Goal: Task Accomplishment & Management: Use online tool/utility

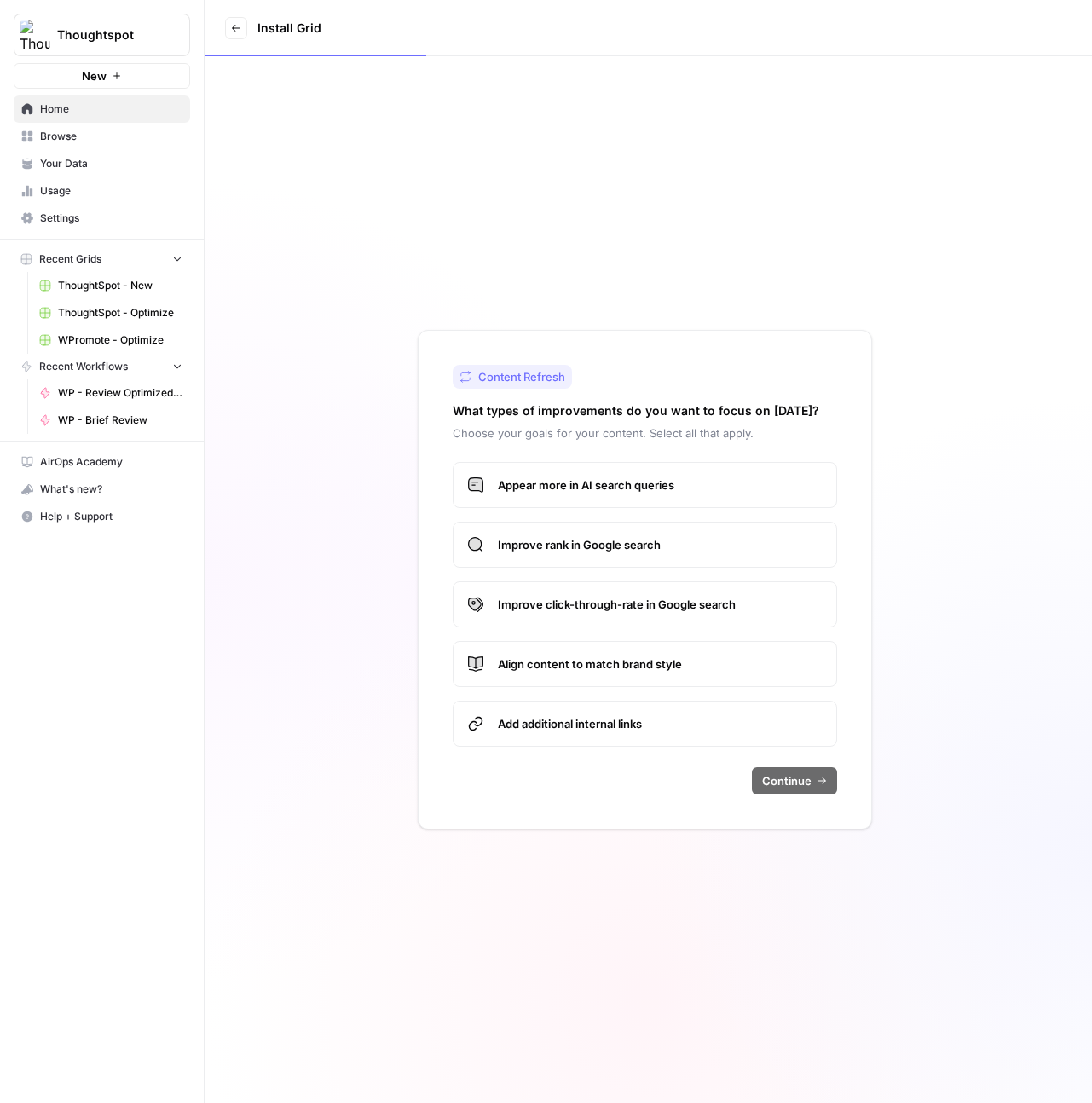
click at [110, 334] on span "WPromote - Optimize" at bounding box center [120, 341] width 124 height 16
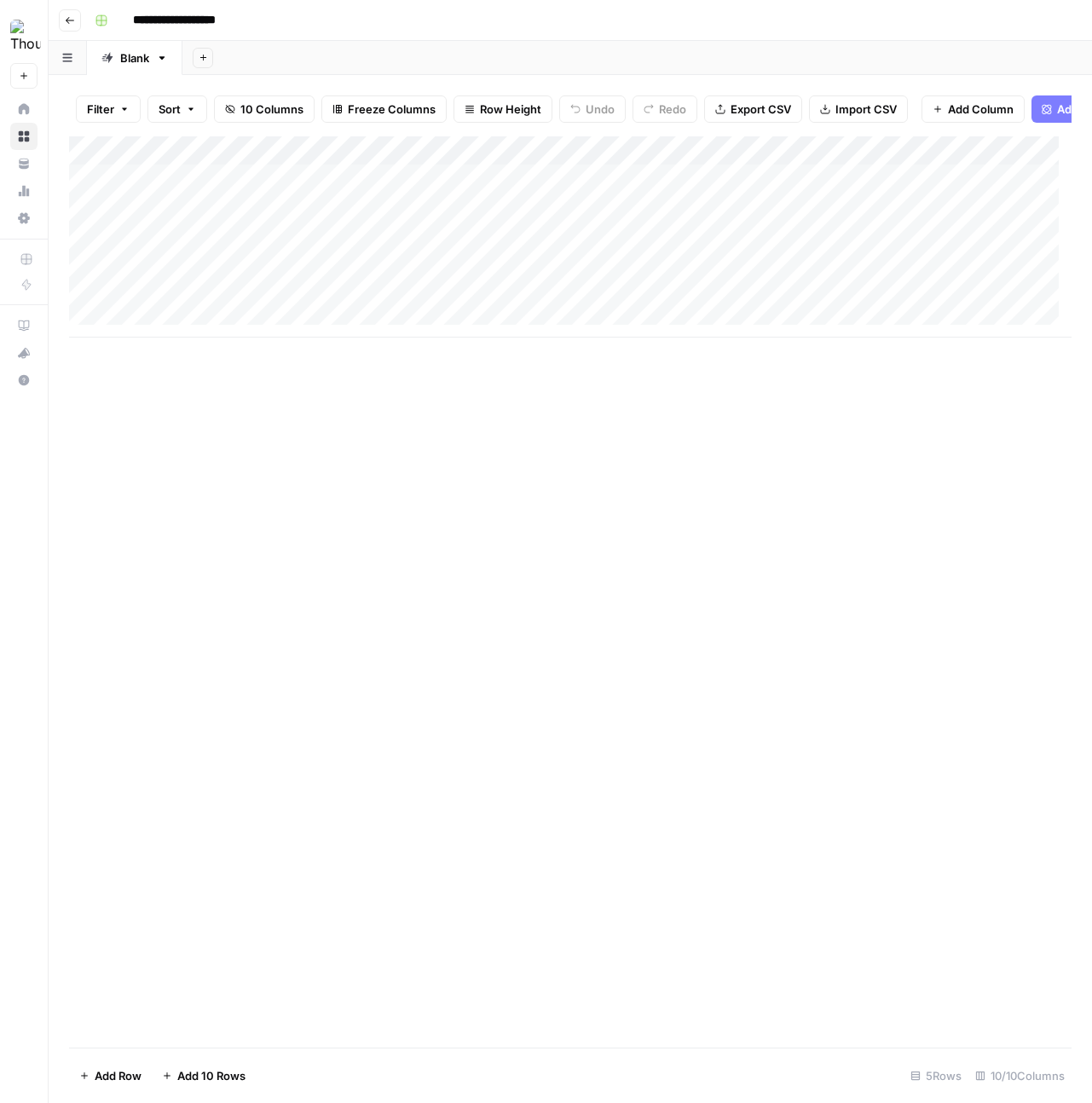
scroll to position [0, 20]
click at [367, 195] on div "Add Column" at bounding box center [570, 237] width 1002 height 201
click at [741, 433] on div "Add Column" at bounding box center [570, 591] width 1002 height 911
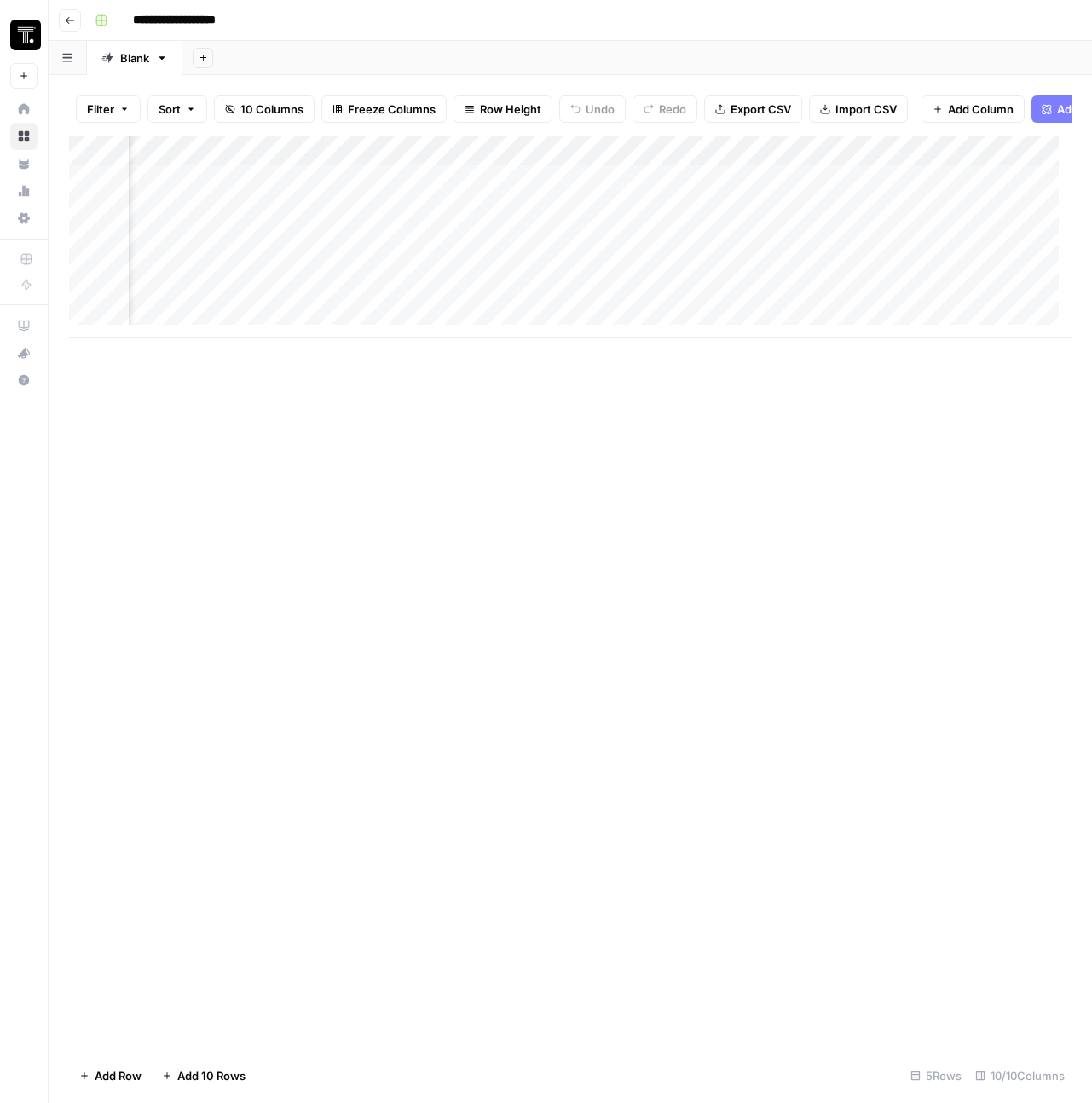
click at [575, 163] on div "Add Column" at bounding box center [570, 237] width 1002 height 201
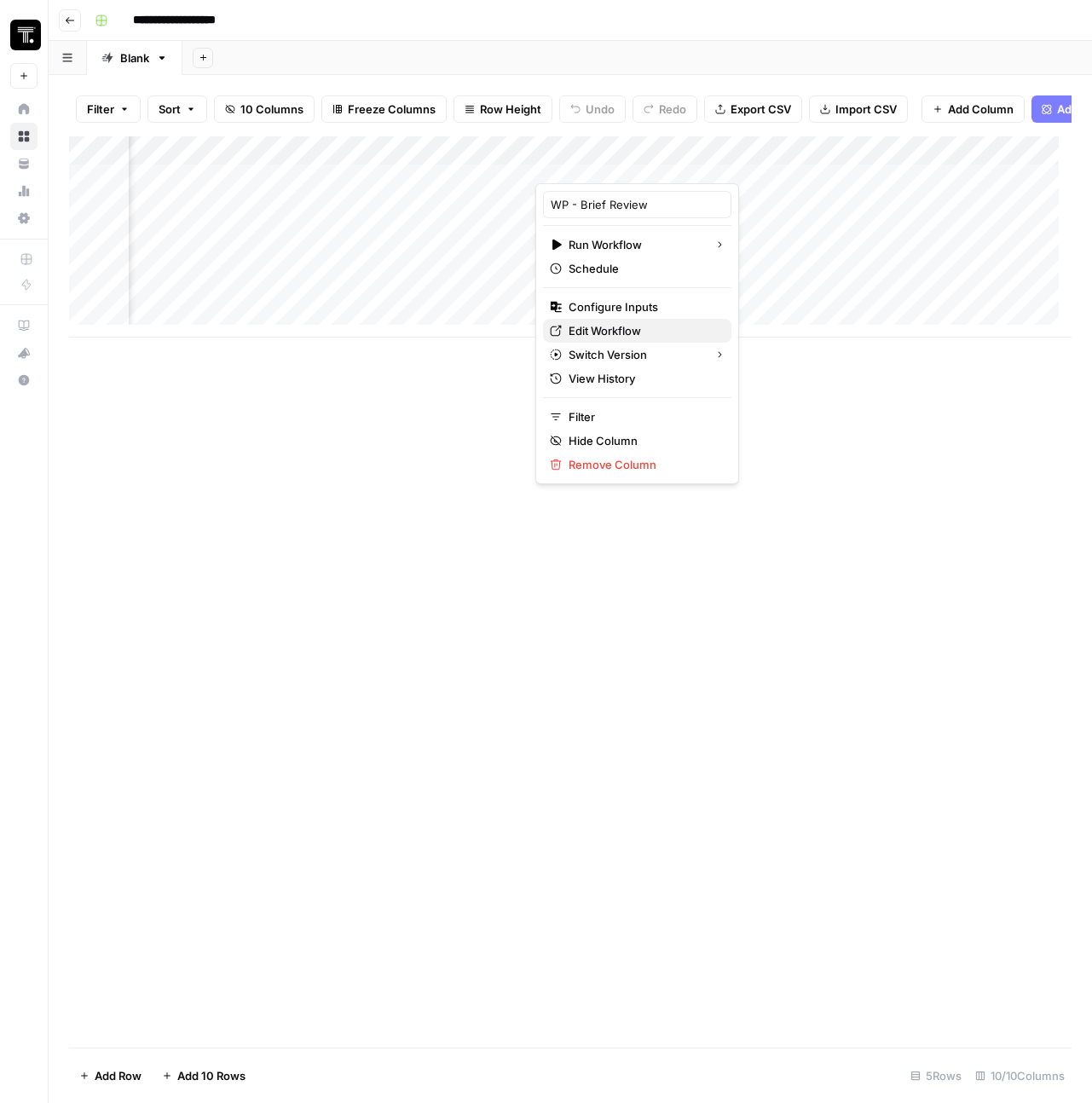
click at [599, 326] on span "Edit Workflow" at bounding box center [643, 330] width 149 height 17
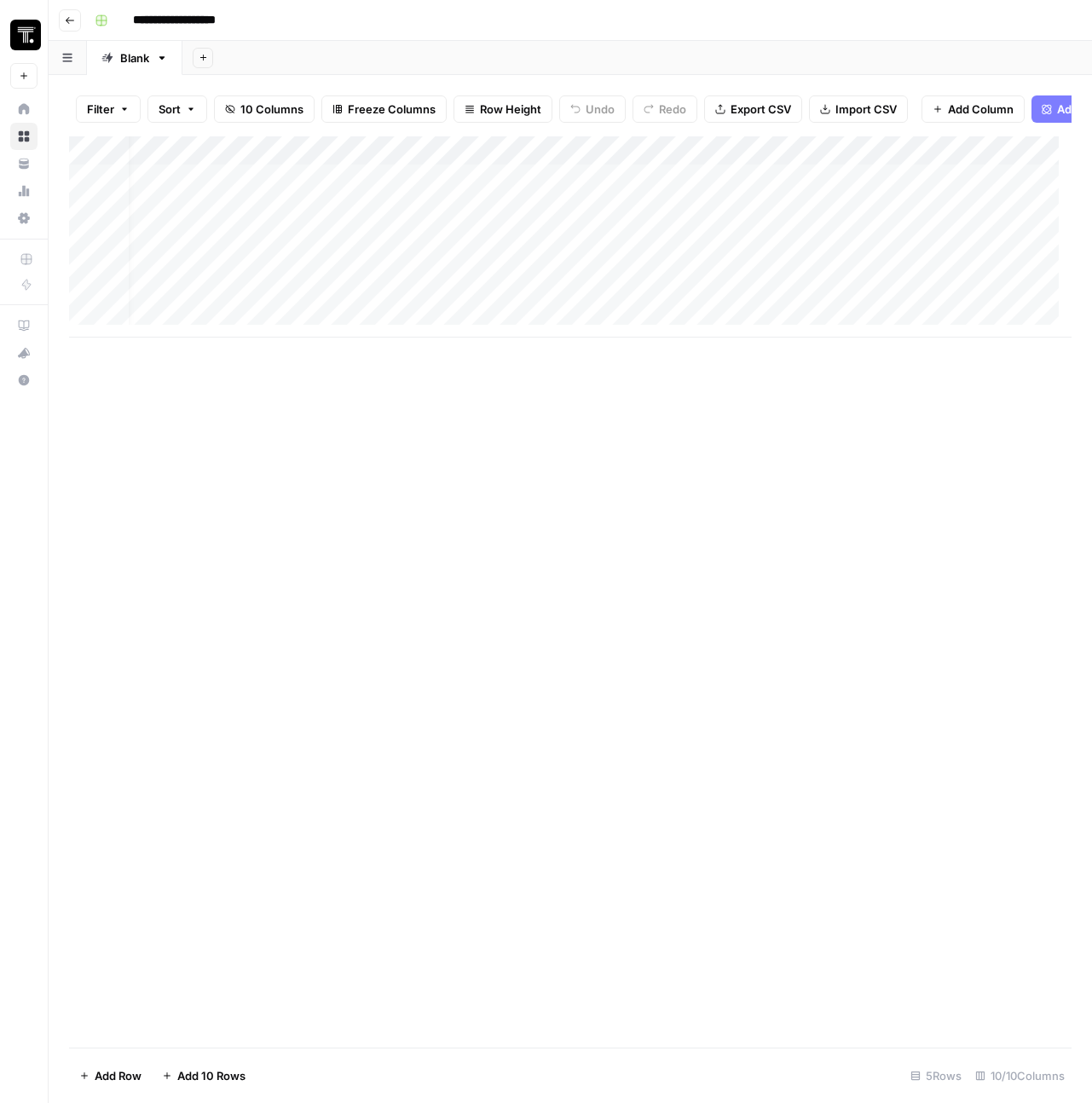
scroll to position [0, 802]
click at [727, 165] on div "Add Column" at bounding box center [570, 237] width 1002 height 201
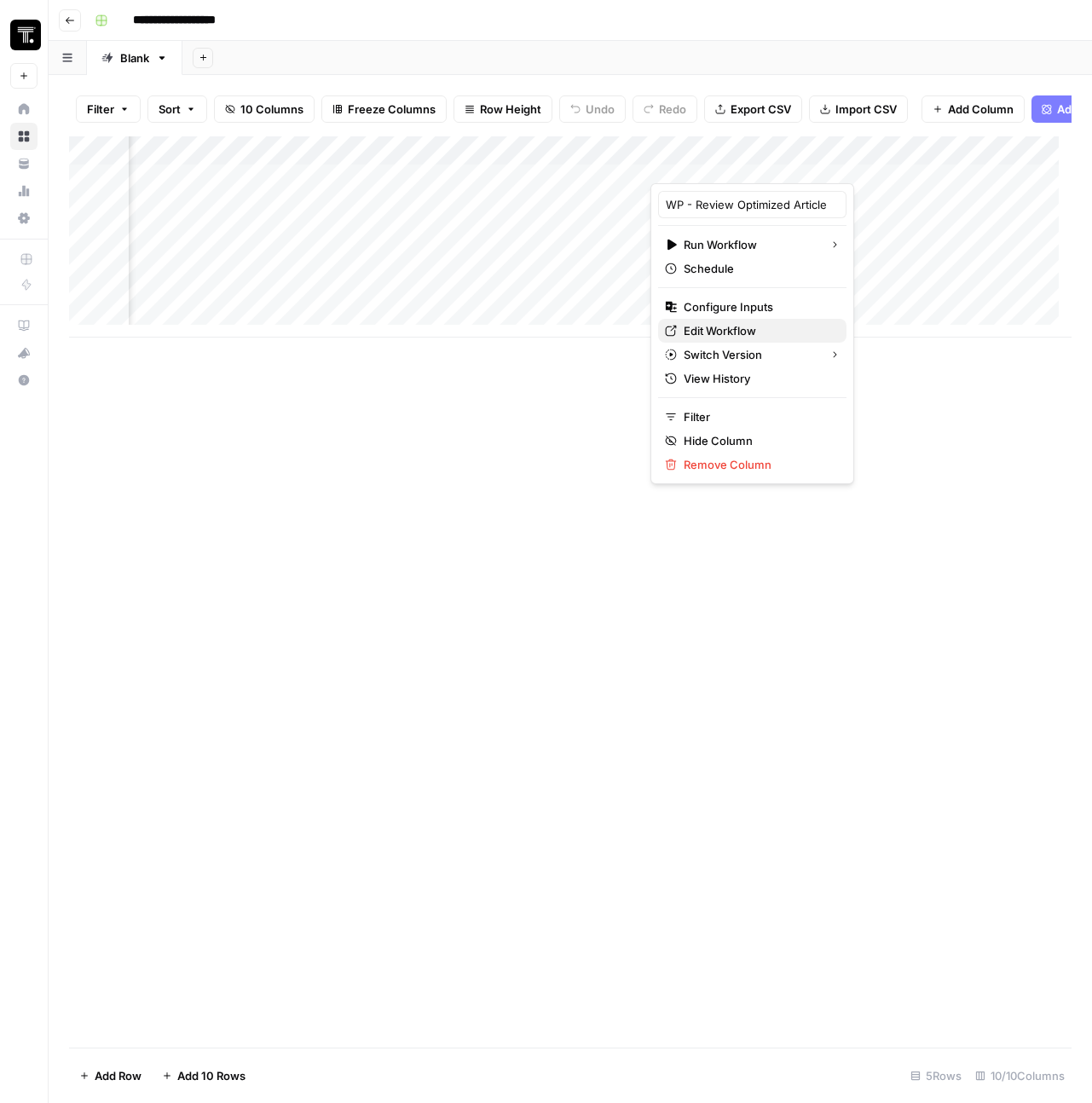
click at [720, 330] on span "Edit Workflow" at bounding box center [757, 330] width 149 height 17
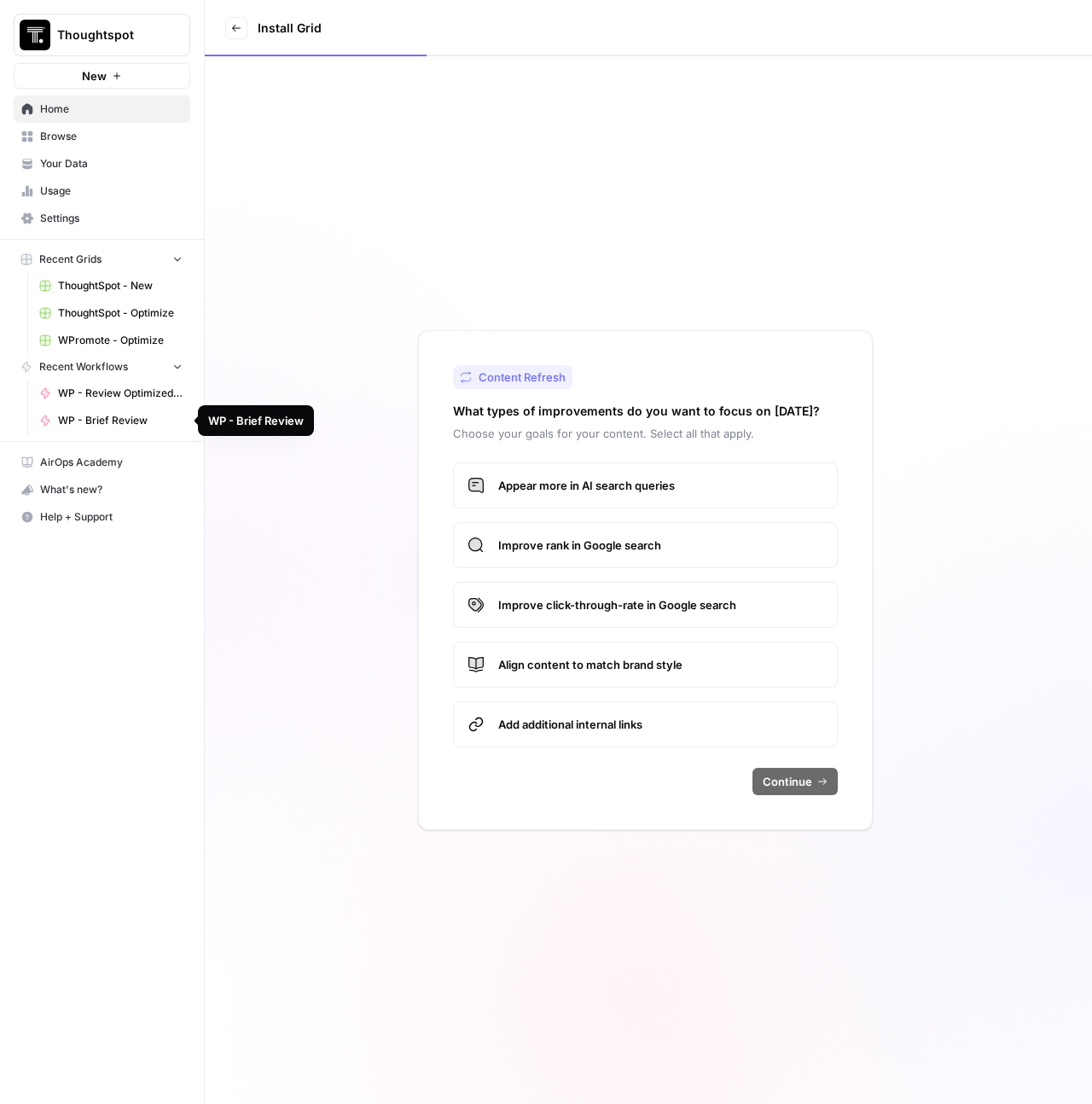
click at [99, 402] on link "WP - Review Optimized Article" at bounding box center [111, 393] width 159 height 28
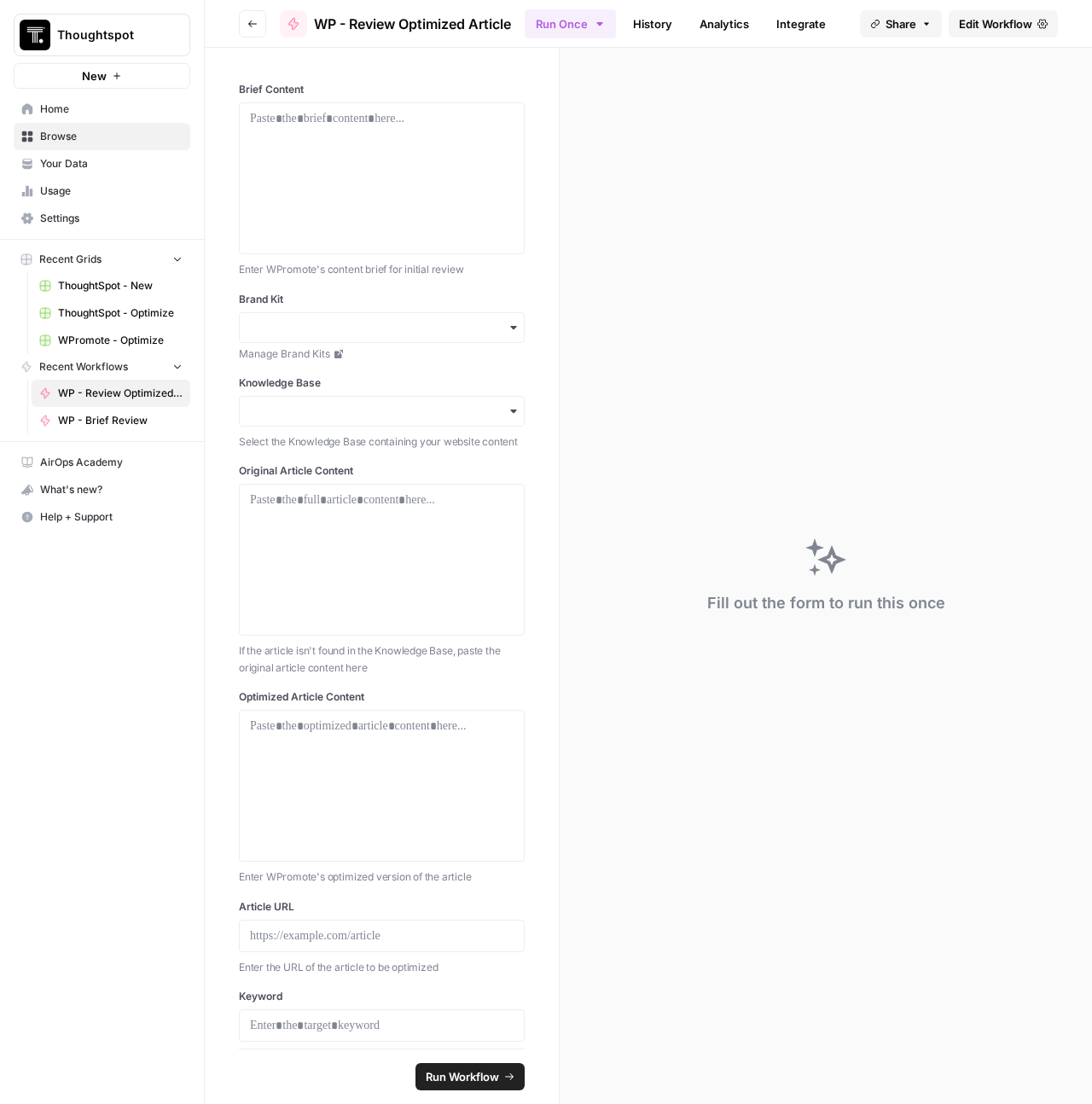
click at [87, 141] on span "Browse" at bounding box center [112, 136] width 142 height 16
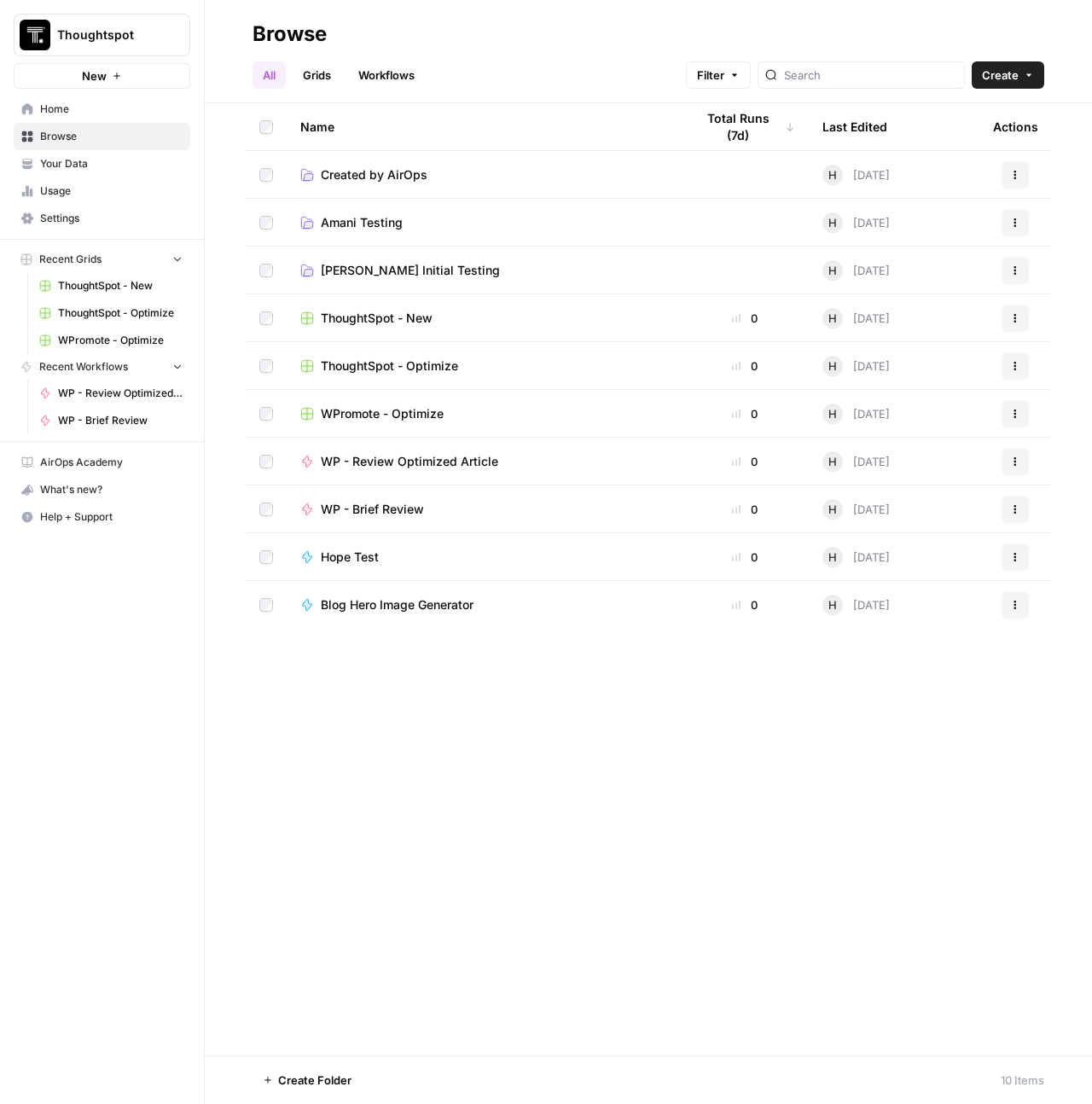
click at [390, 459] on span "WP - Review Optimized Article" at bounding box center [410, 461] width 178 height 17
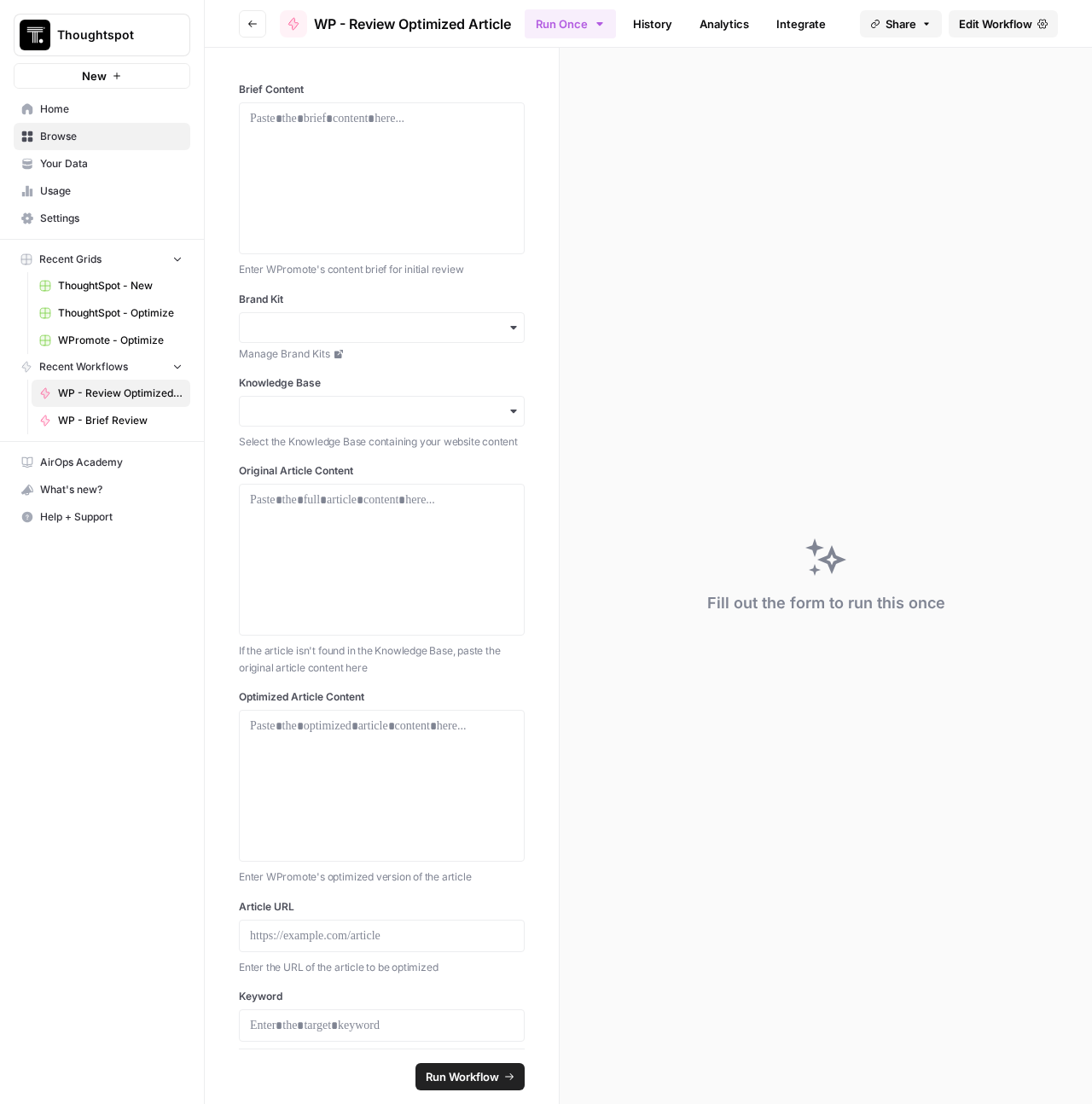
click at [986, 36] on link "Edit Workflow" at bounding box center [1003, 24] width 110 height 28
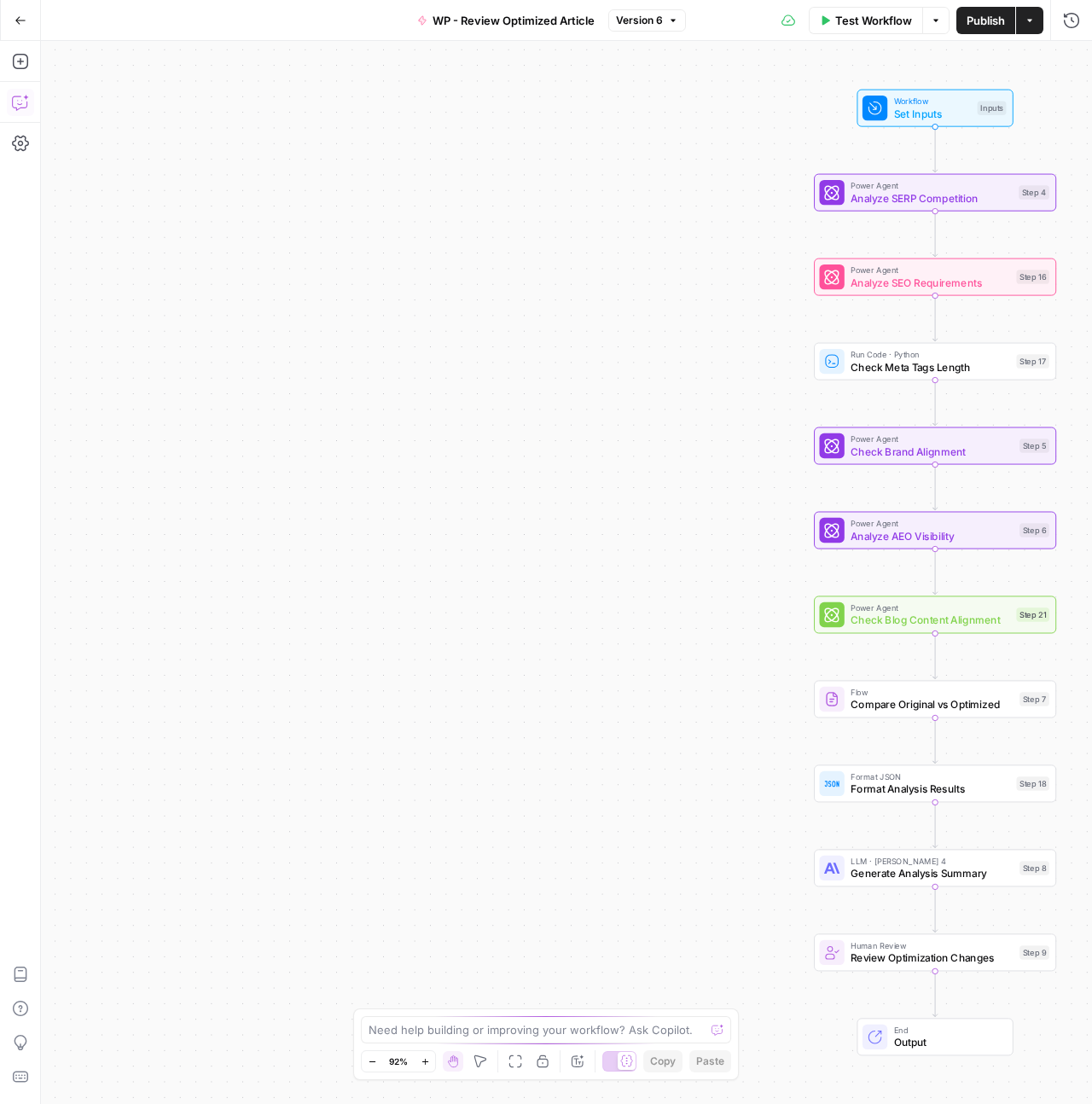
click at [14, 105] on icon "button" at bounding box center [20, 102] width 17 height 17
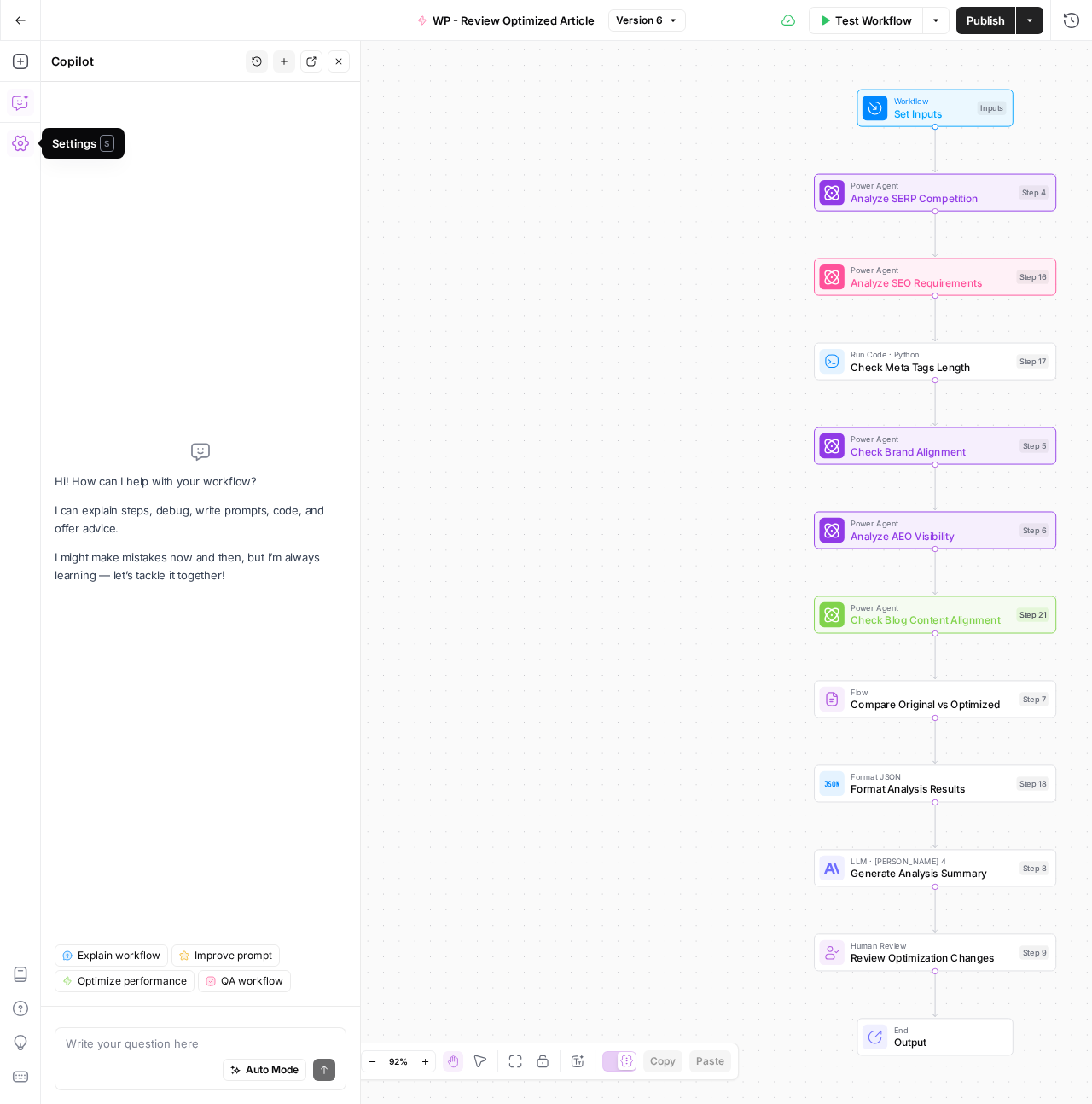
click at [147, 1046] on textarea at bounding box center [200, 1043] width 270 height 17
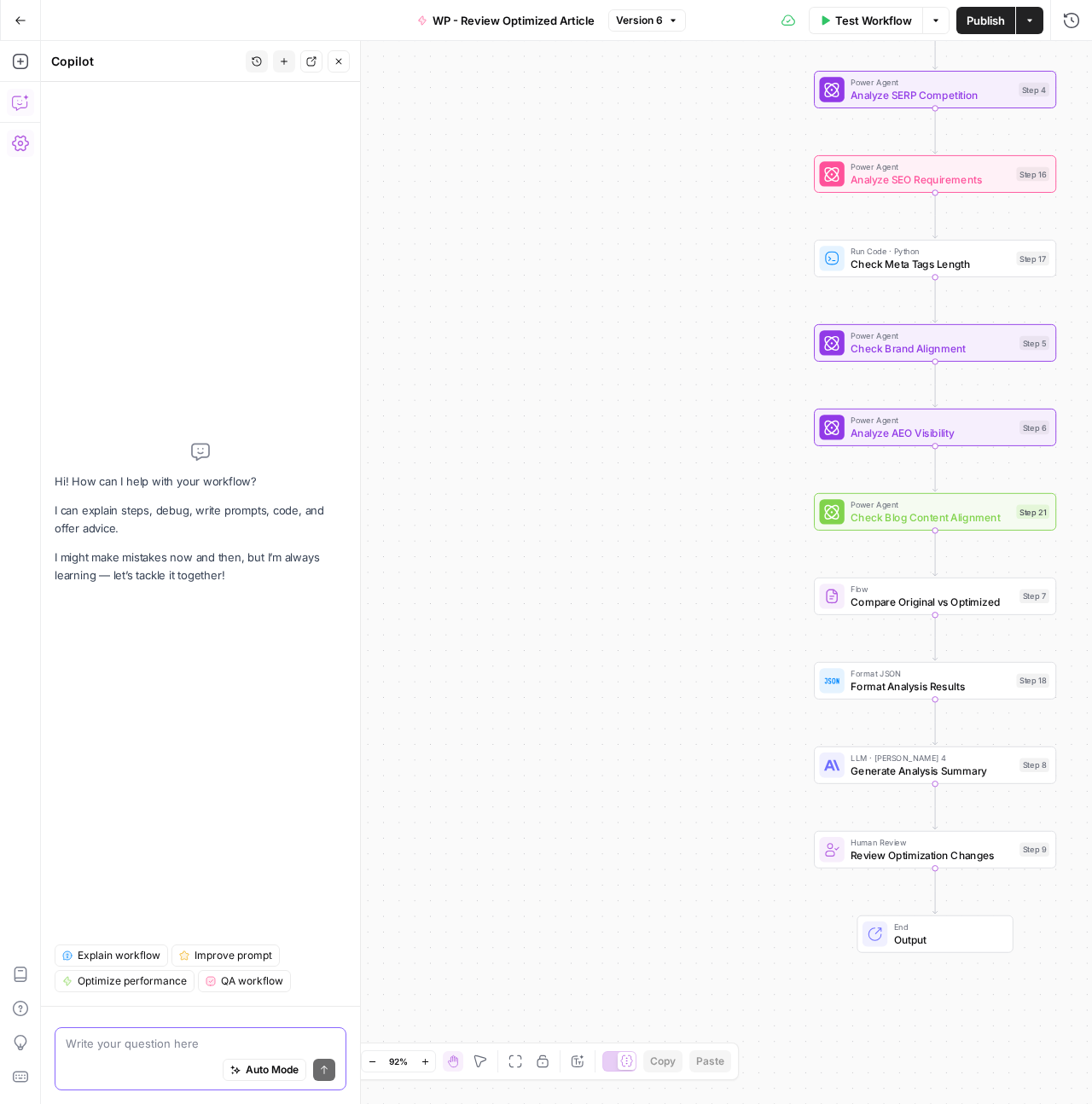
click at [197, 1040] on textarea at bounding box center [200, 1043] width 270 height 17
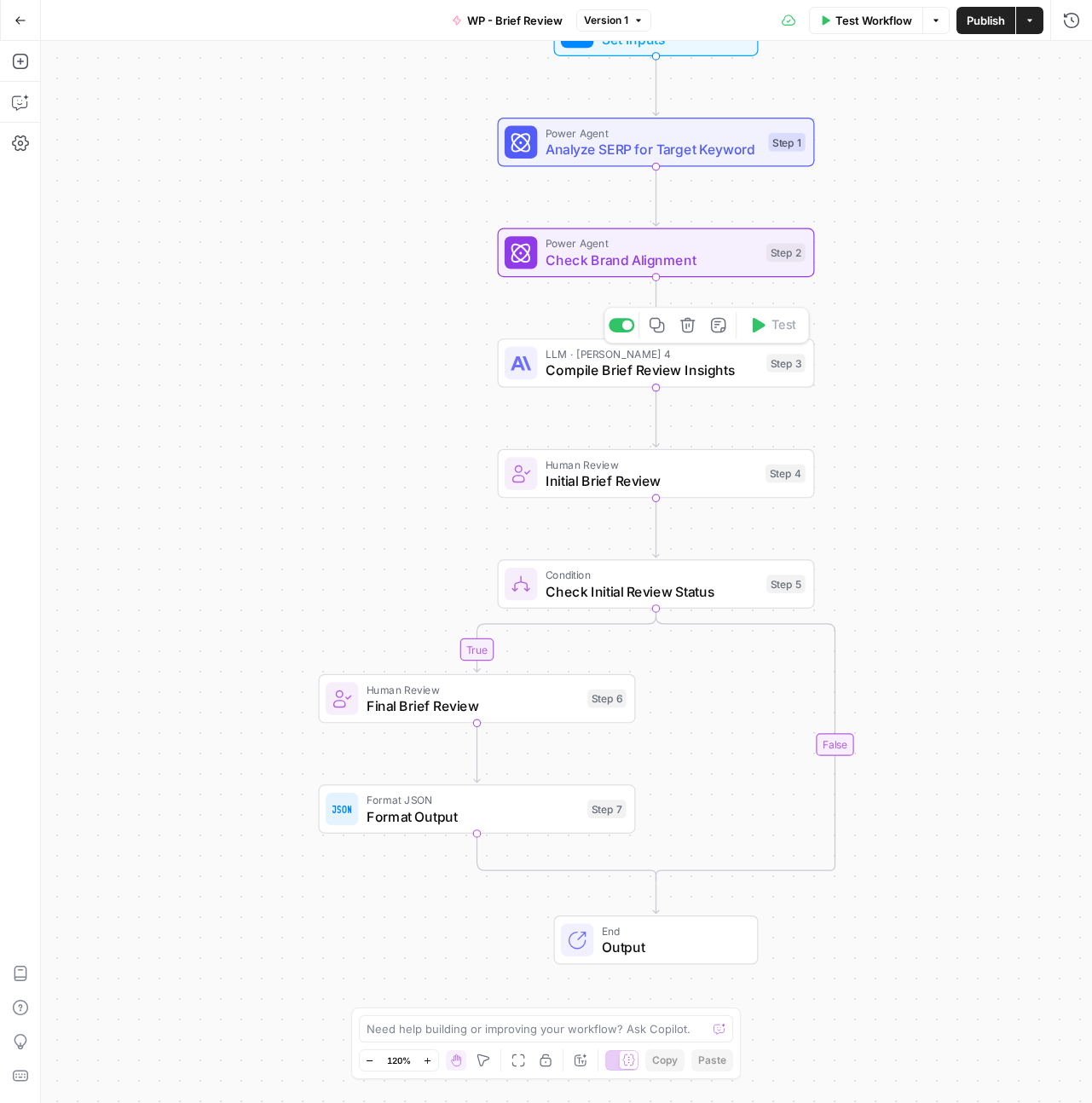
click at [706, 355] on span "LLM · Claude Sonnet 4" at bounding box center [653, 355] width 213 height 16
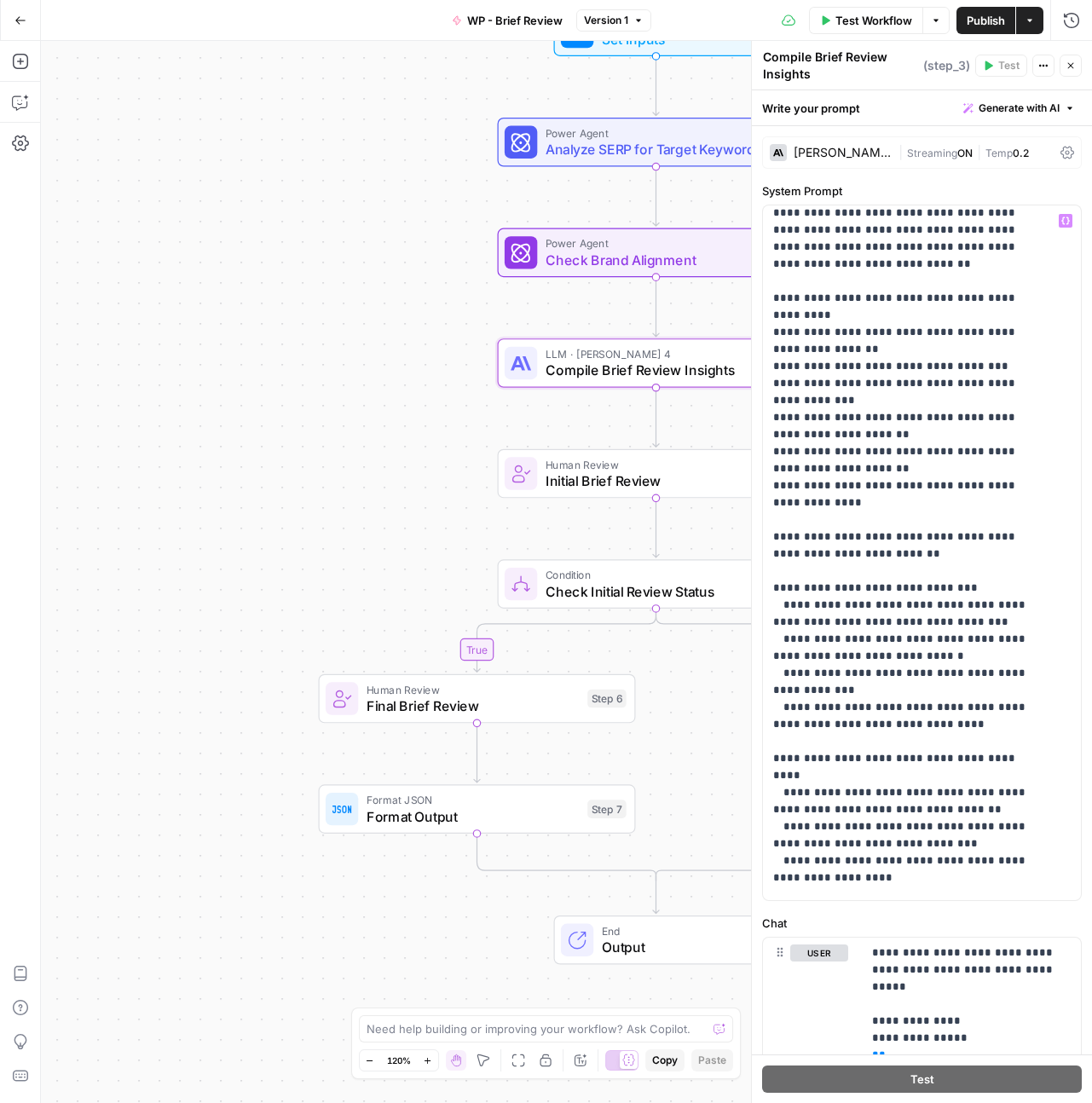
scroll to position [154, 0]
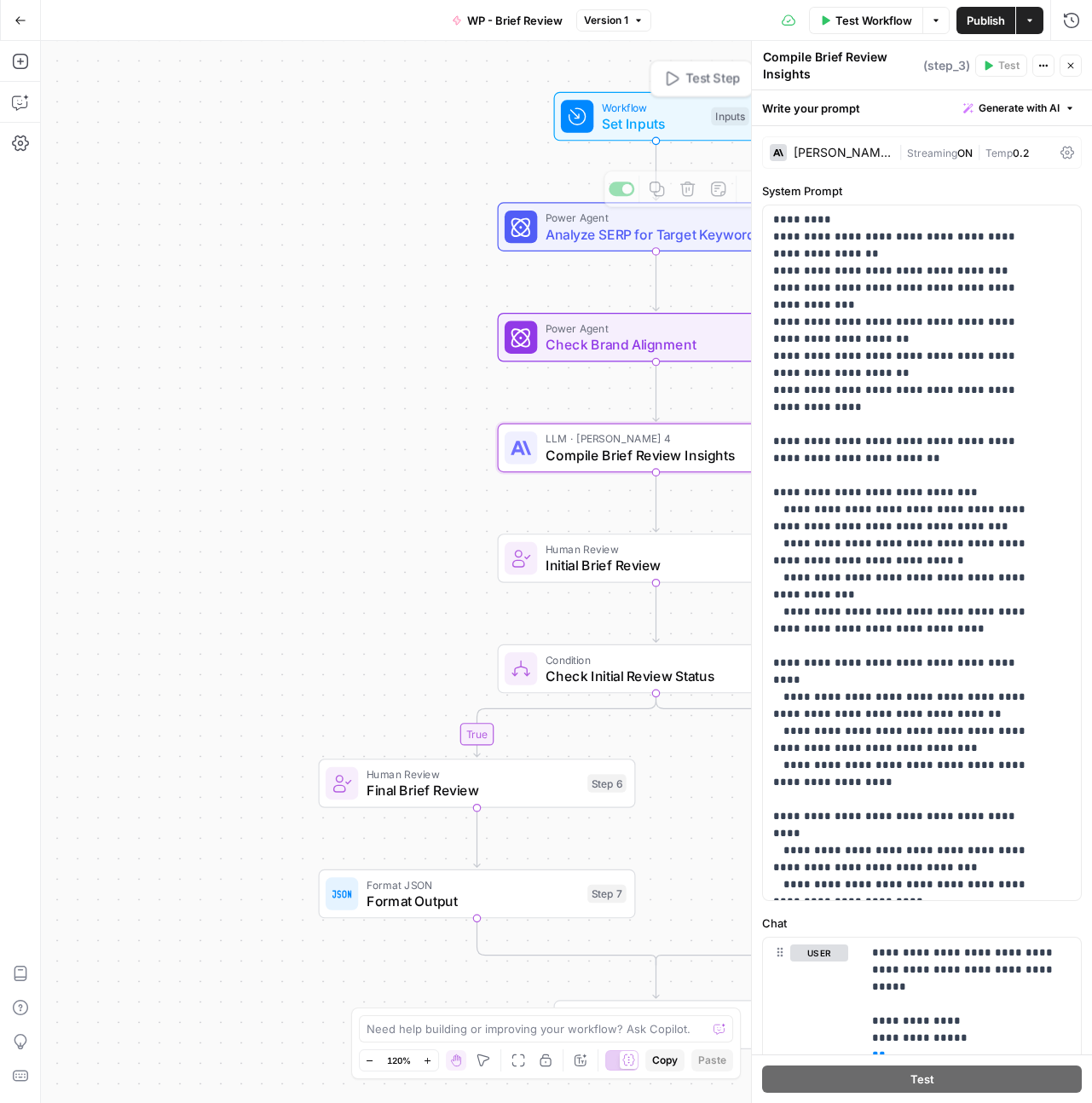
click at [665, 124] on span "Set Inputs" at bounding box center [653, 123] width 102 height 21
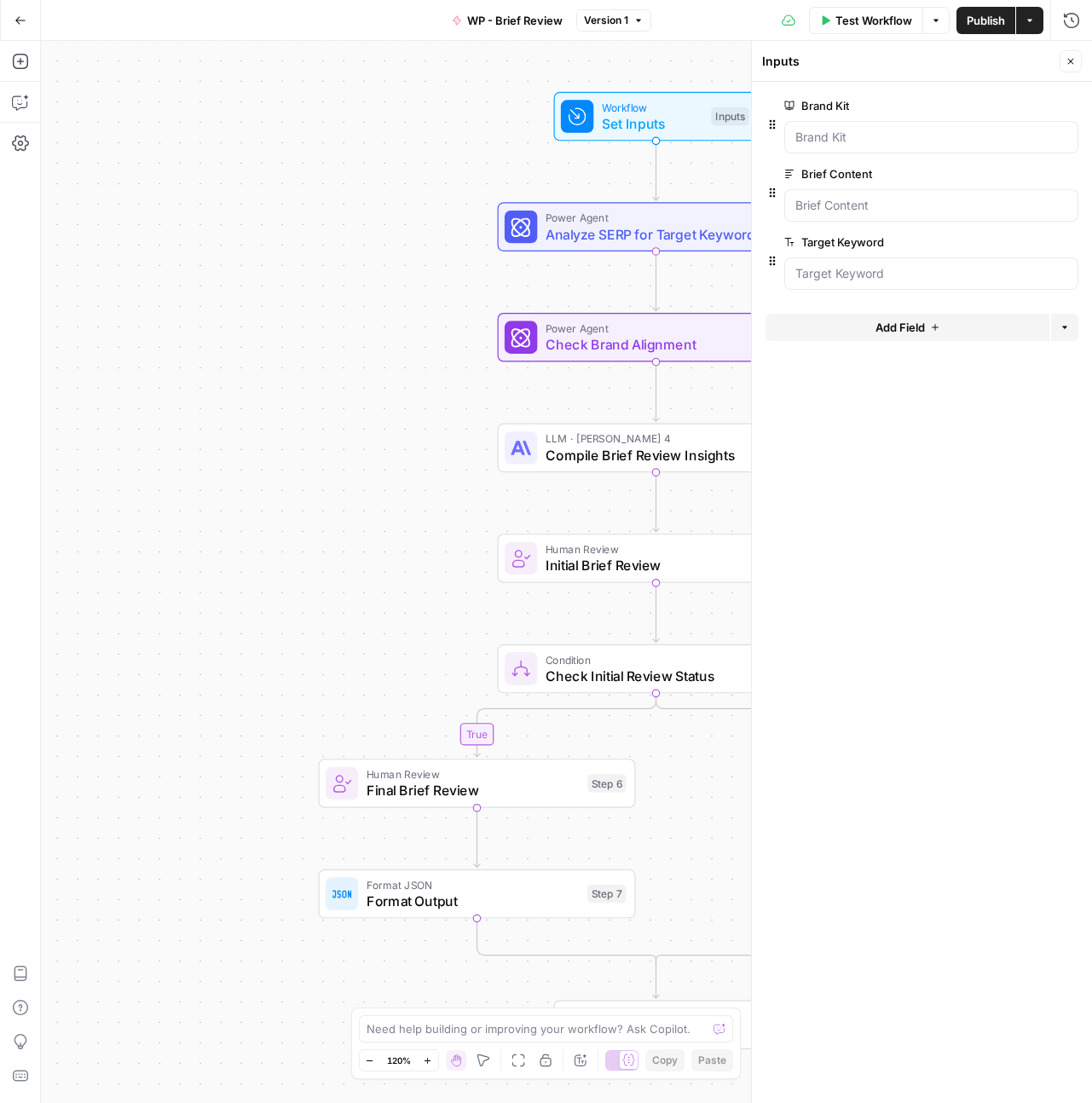
click at [1068, 66] on button "Close" at bounding box center [1070, 61] width 22 height 22
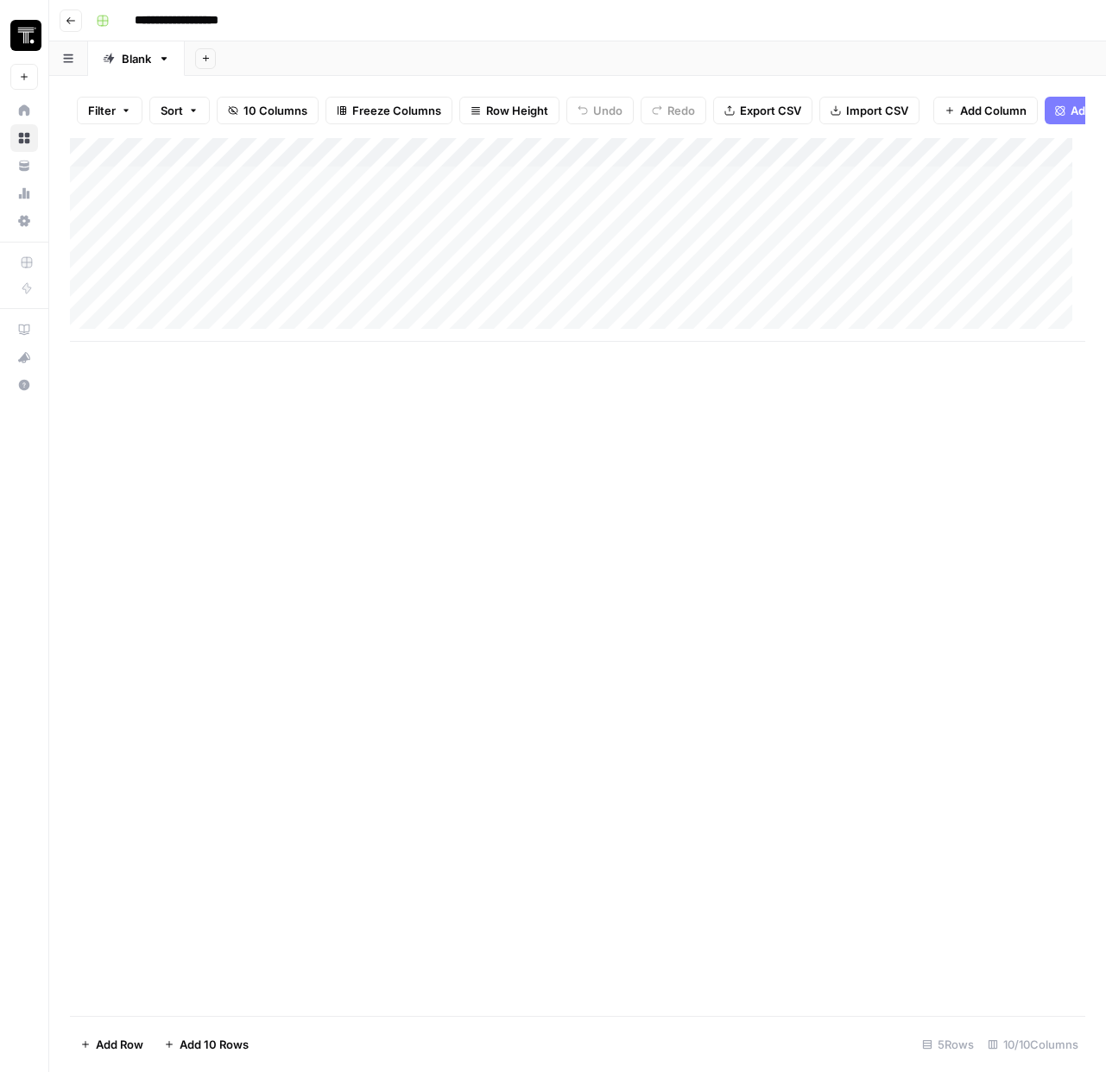
click at [172, 199] on div "Add Column" at bounding box center [577, 240] width 1015 height 204
click at [334, 197] on div "Add Column" at bounding box center [577, 240] width 1015 height 204
click at [357, 188] on input at bounding box center [433, 198] width 276 height 21
click at [687, 191] on div "Add Column" at bounding box center [577, 240] width 1015 height 204
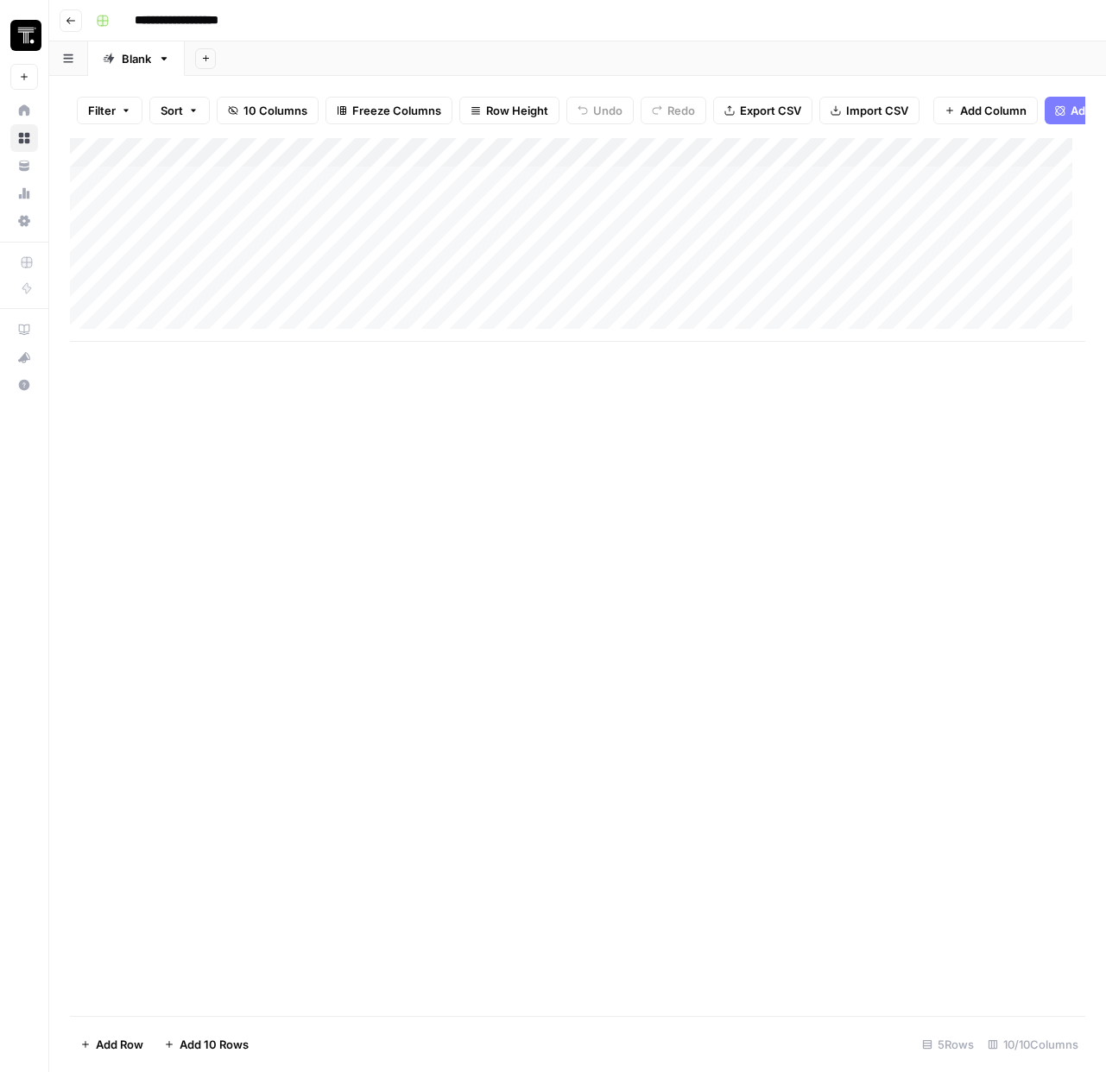
click at [658, 195] on div "Add Column" at bounding box center [577, 240] width 1015 height 204
click at [658, 195] on div at bounding box center [623, 194] width 251 height 32
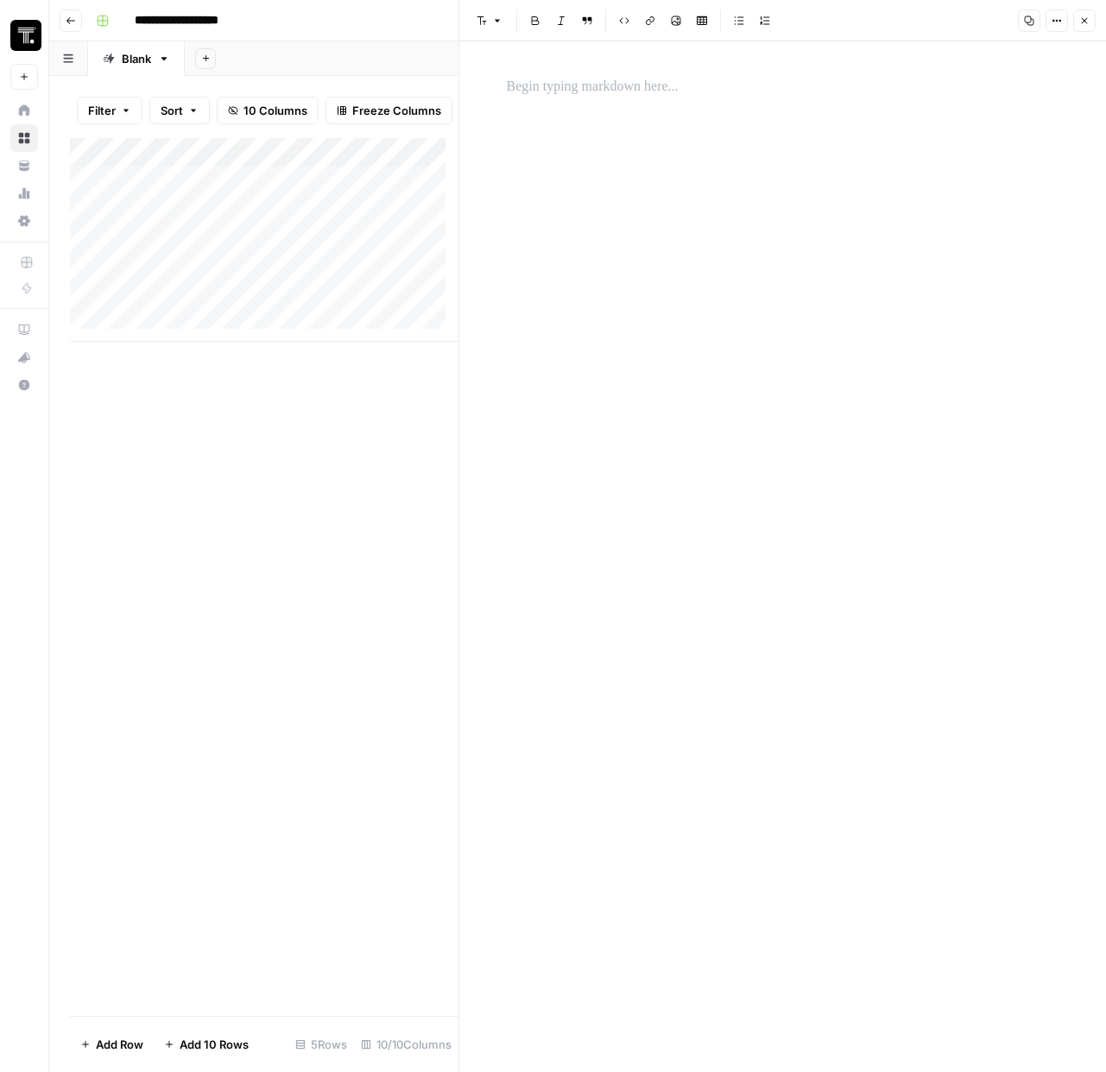
click at [660, 101] on div at bounding box center [782, 87] width 573 height 36
click at [1087, 27] on button "Close" at bounding box center [1084, 20] width 22 height 22
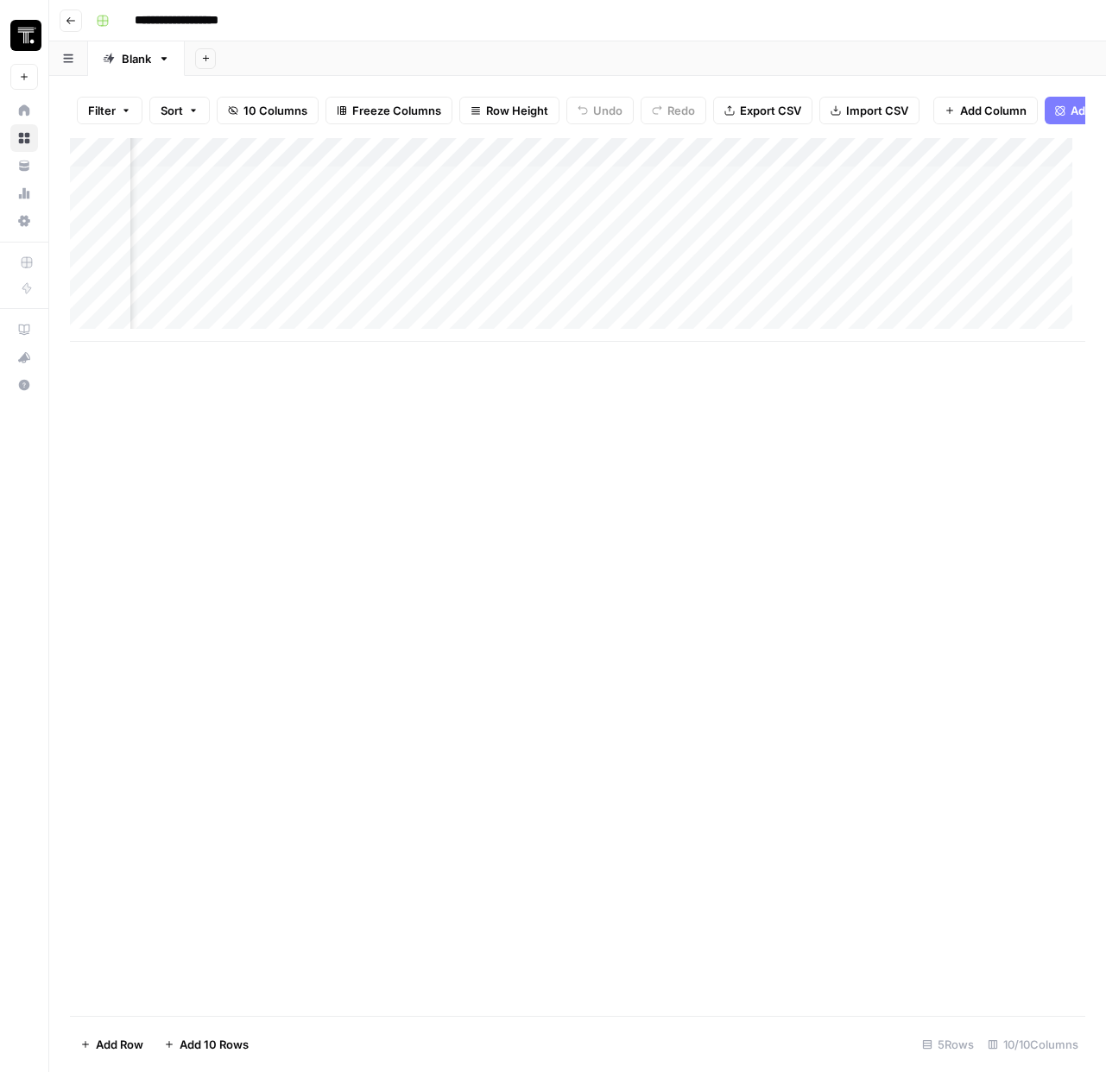
scroll to position [0, 160]
click at [649, 171] on div "Add Column" at bounding box center [577, 240] width 1015 height 204
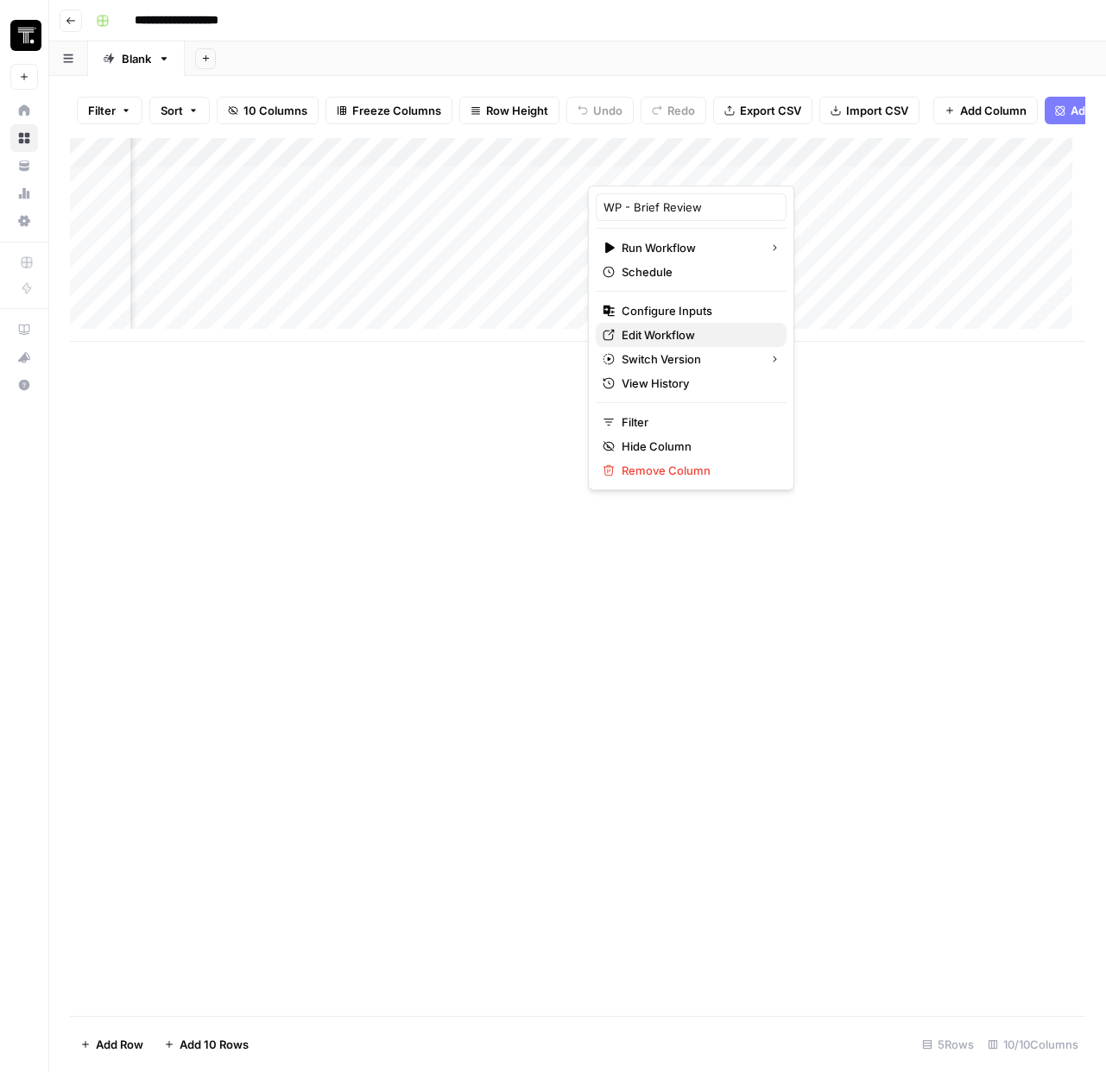
click at [667, 333] on span "Edit Workflow" at bounding box center [697, 334] width 151 height 17
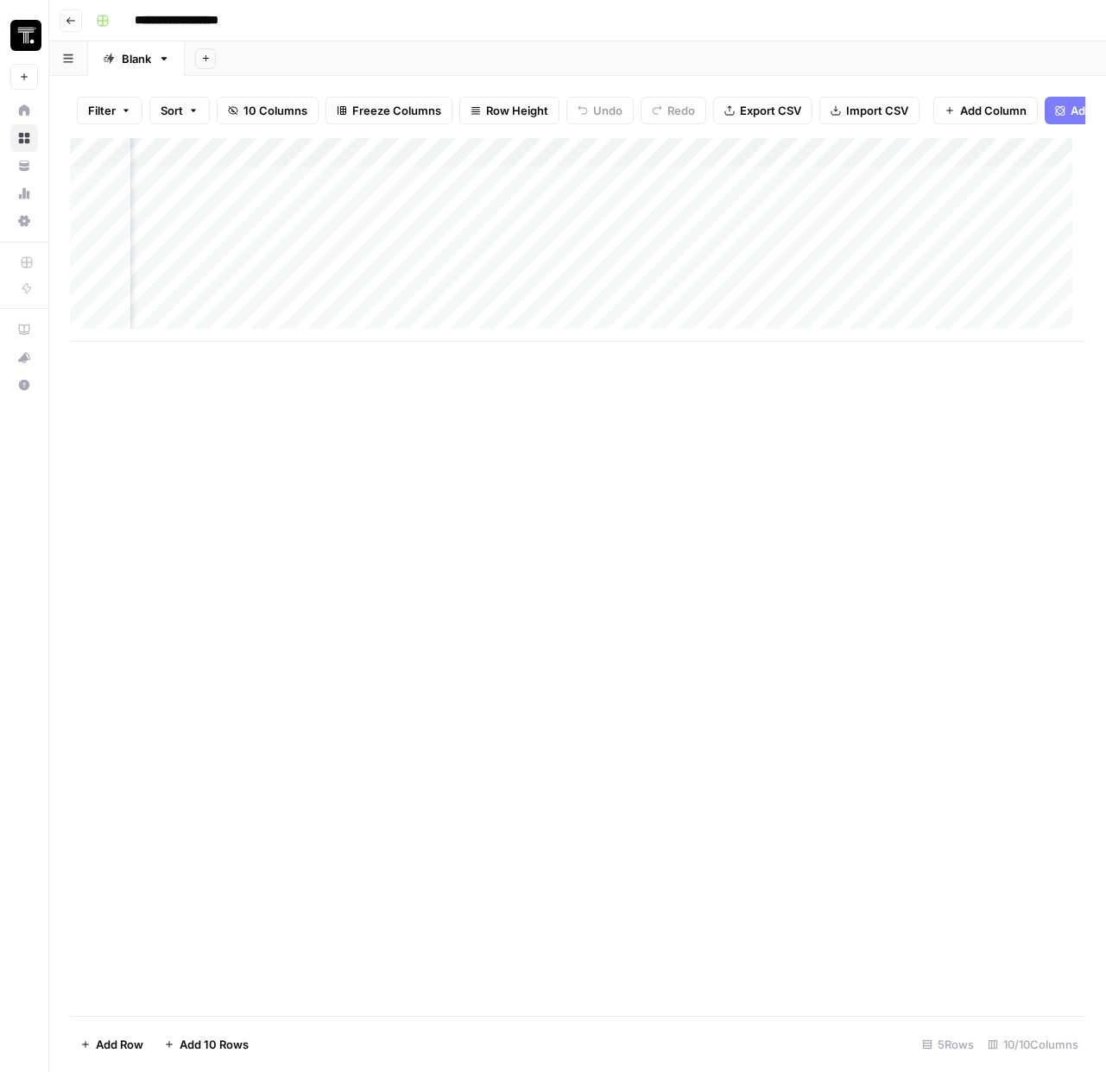
scroll to position [0, 602]
click at [379, 186] on div "Add Column" at bounding box center [577, 240] width 1015 height 204
click at [395, 187] on div "Add Column" at bounding box center [577, 240] width 1015 height 204
click at [389, 354] on button "Approved" at bounding box center [385, 354] width 66 height 21
click at [524, 195] on div "Add Column" at bounding box center [577, 240] width 1015 height 204
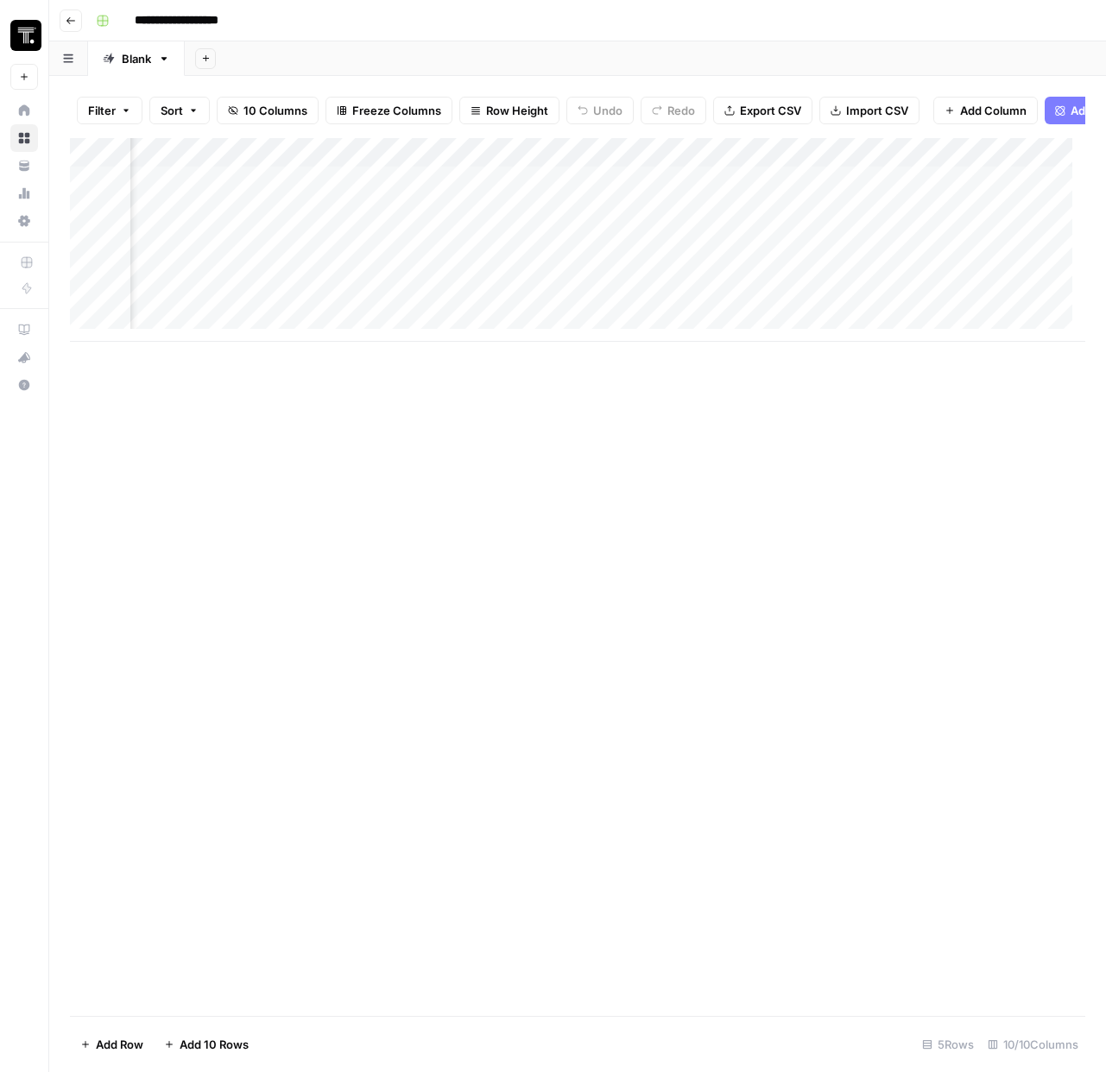
click at [524, 195] on div "Add Column" at bounding box center [577, 240] width 1015 height 204
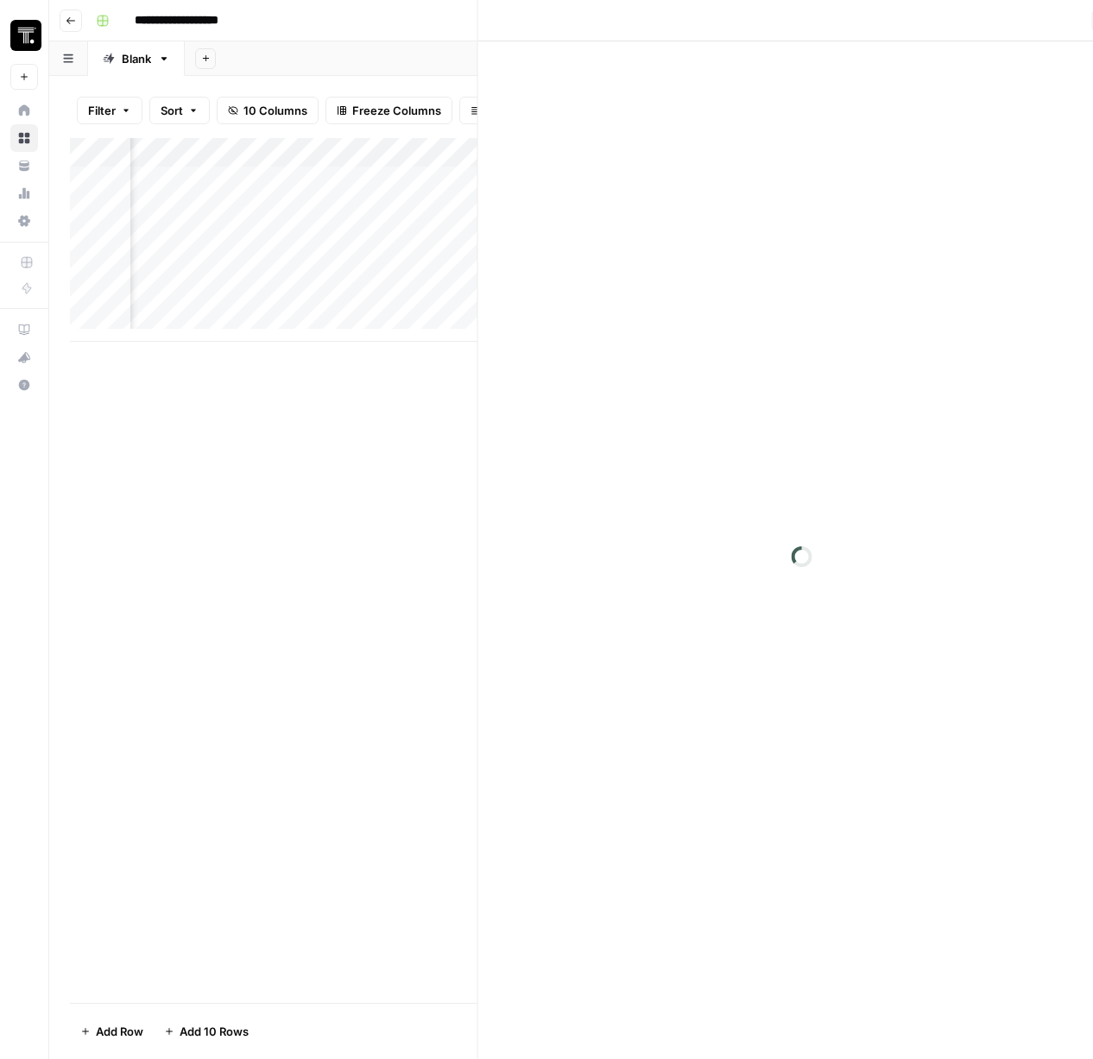
click at [524, 195] on div at bounding box center [551, 194] width 142 height 32
click at [614, 98] on p at bounding box center [783, 87] width 553 height 22
drag, startPoint x: 614, startPoint y: 98, endPoint x: 815, endPoint y: 300, distance: 285.7
click at [815, 300] on div at bounding box center [782, 556] width 573 height 1031
click at [1077, 22] on button "Close" at bounding box center [1084, 20] width 22 height 22
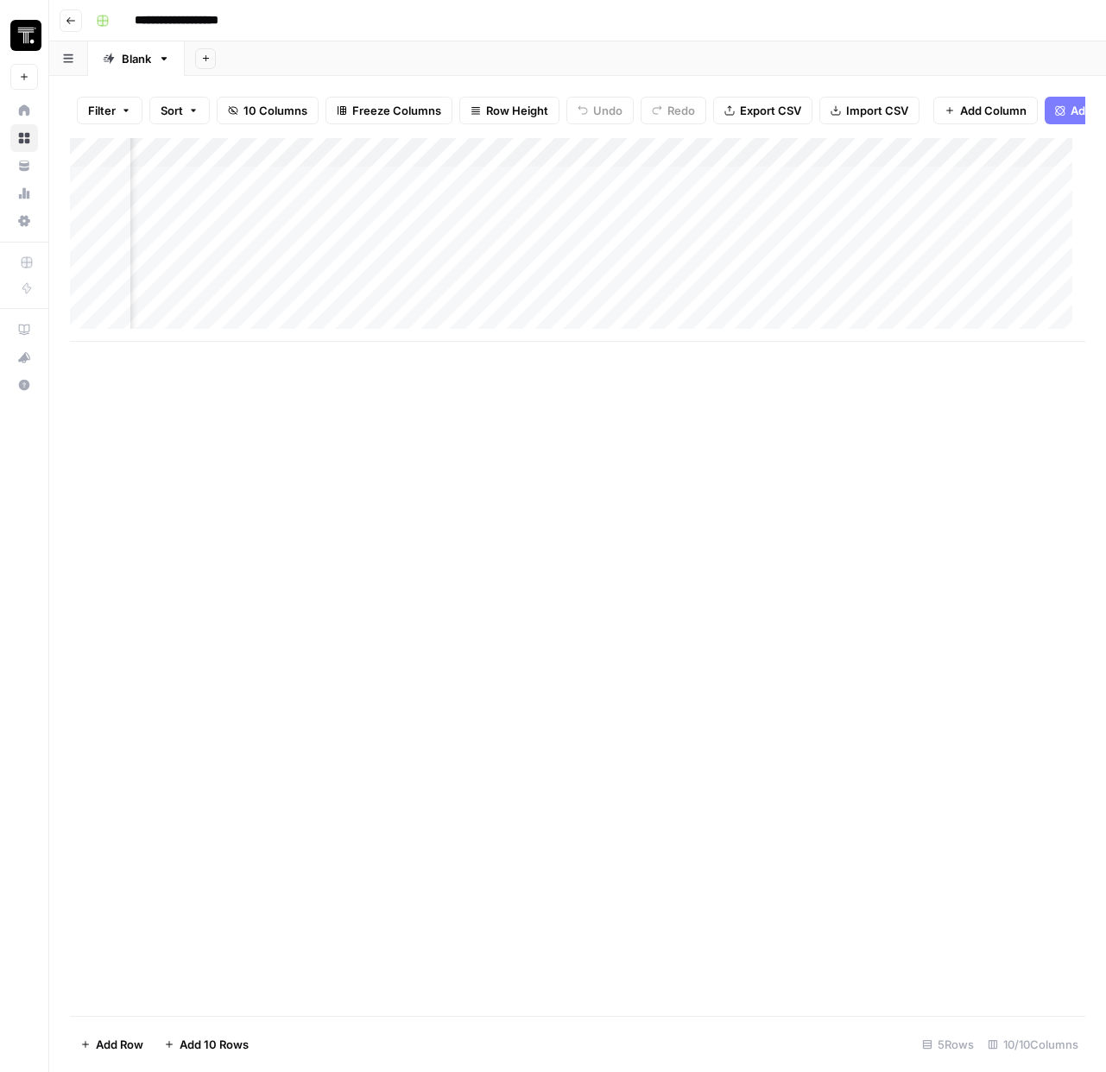
scroll to position [0, 691]
click at [589, 193] on div "Add Column" at bounding box center [577, 240] width 1015 height 204
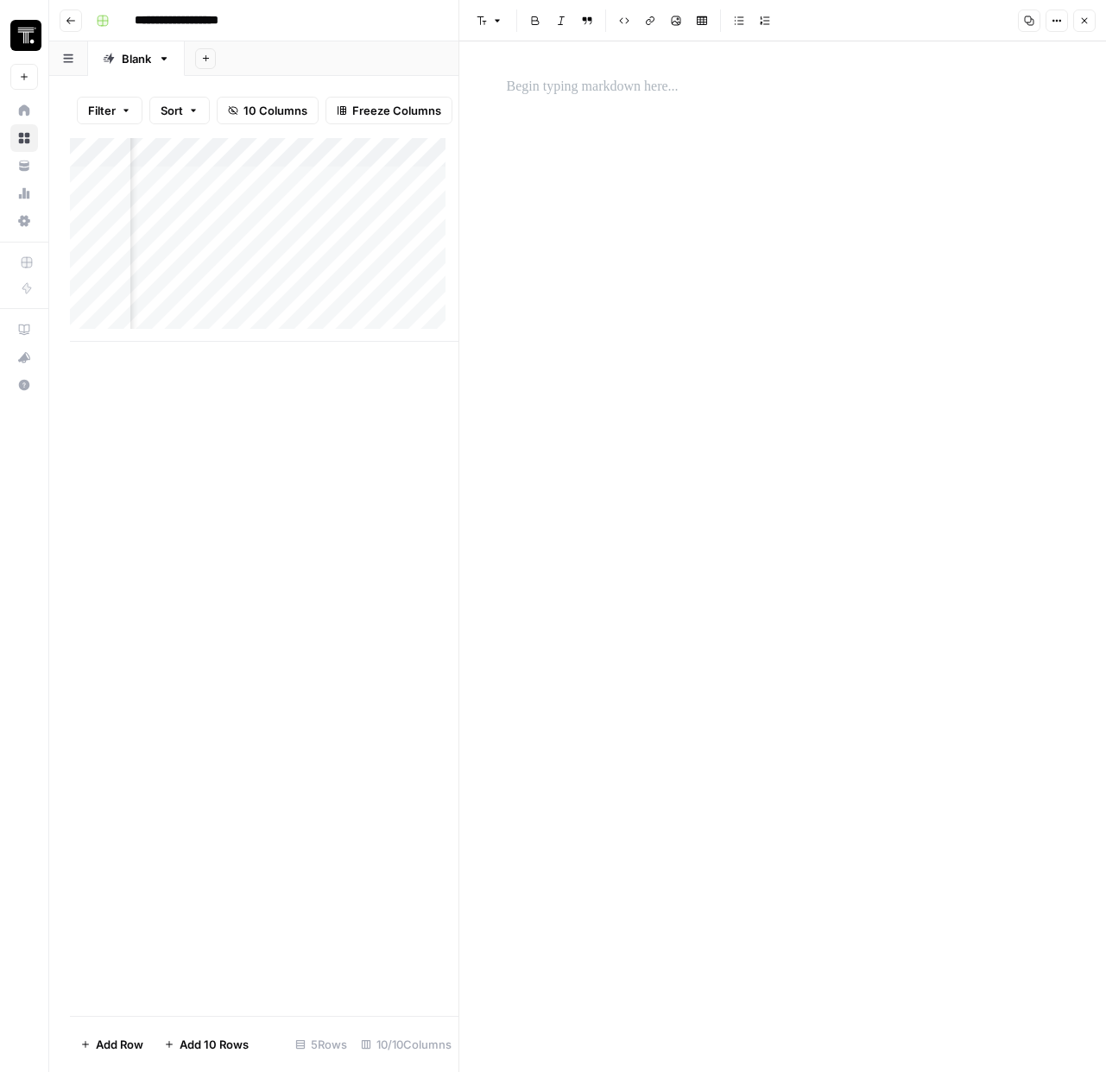
click at [1077, 23] on button "Close" at bounding box center [1084, 20] width 22 height 22
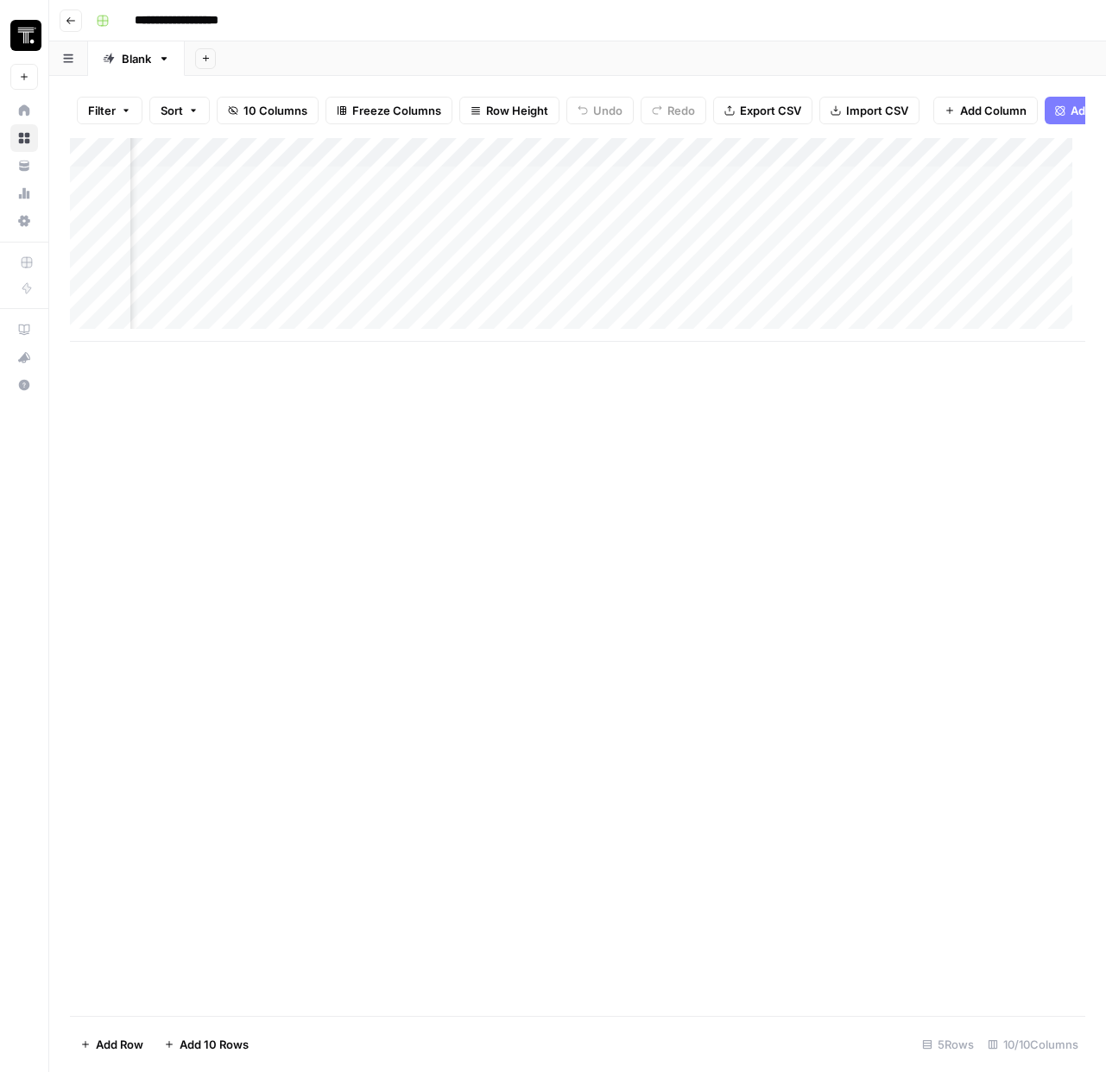
click at [859, 163] on div "Add Column" at bounding box center [577, 240] width 1015 height 204
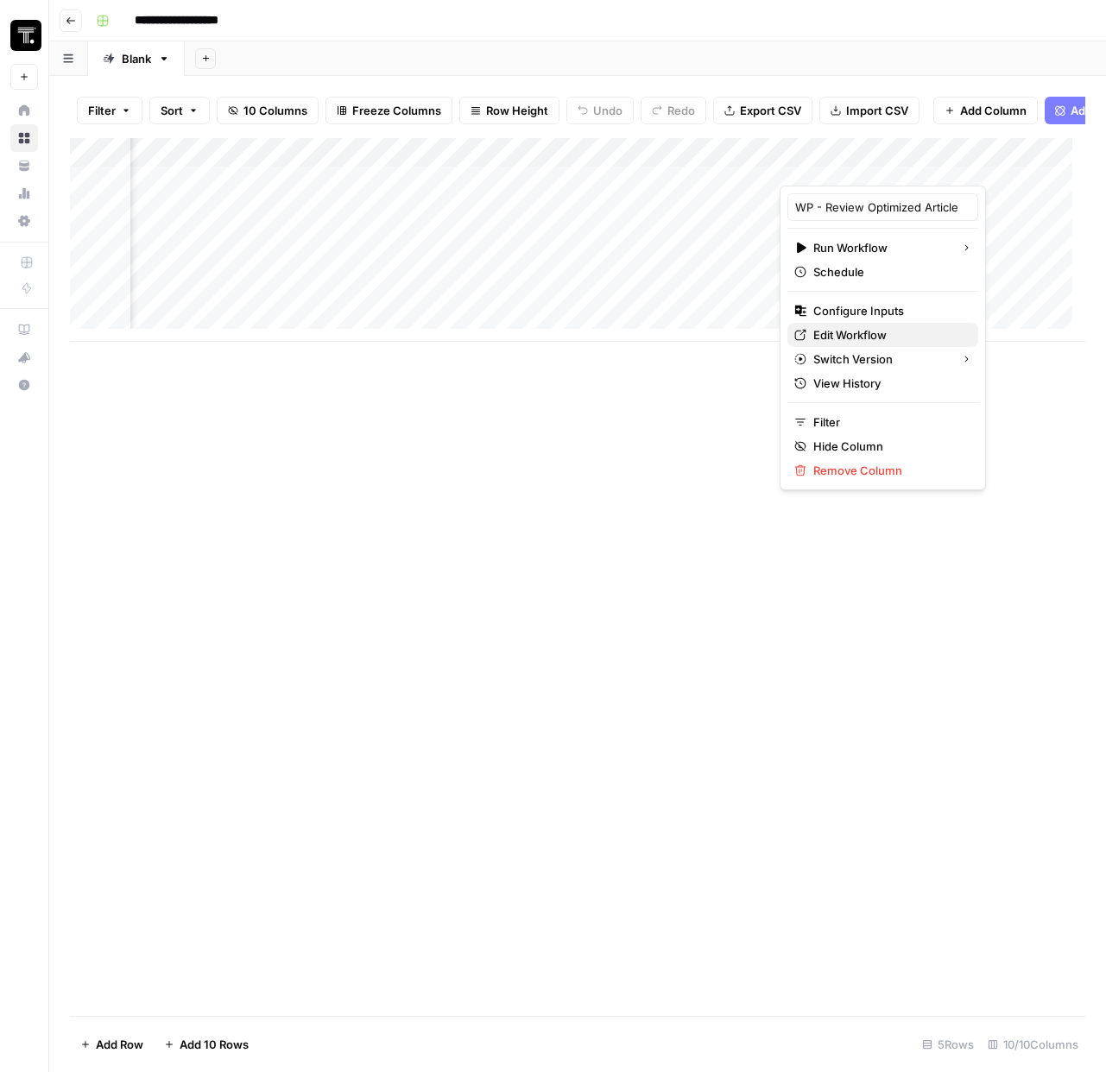
click at [842, 336] on span "Edit Workflow" at bounding box center [888, 334] width 151 height 17
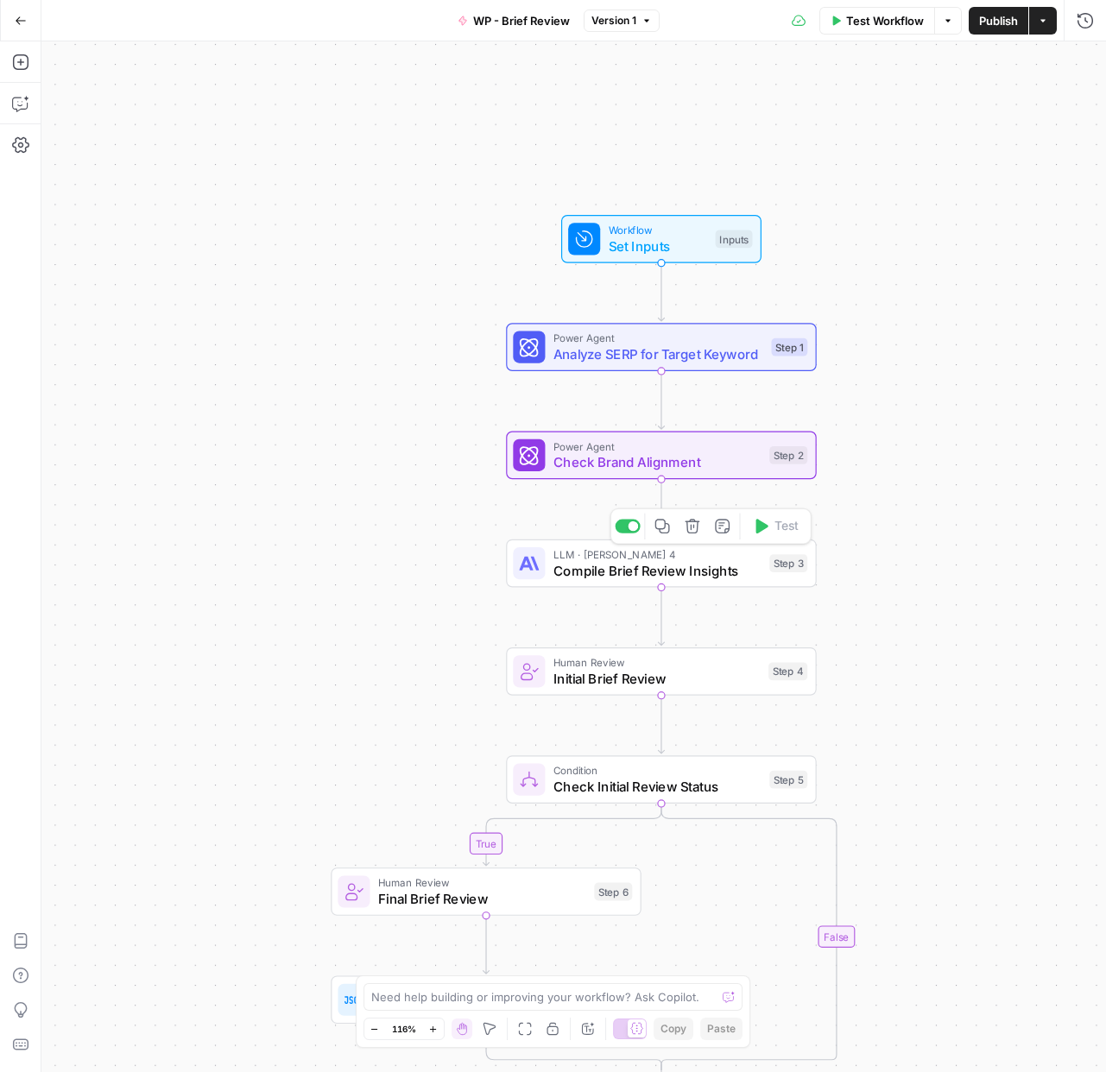
click at [695, 572] on span "Compile Brief Review Insights" at bounding box center [657, 570] width 208 height 20
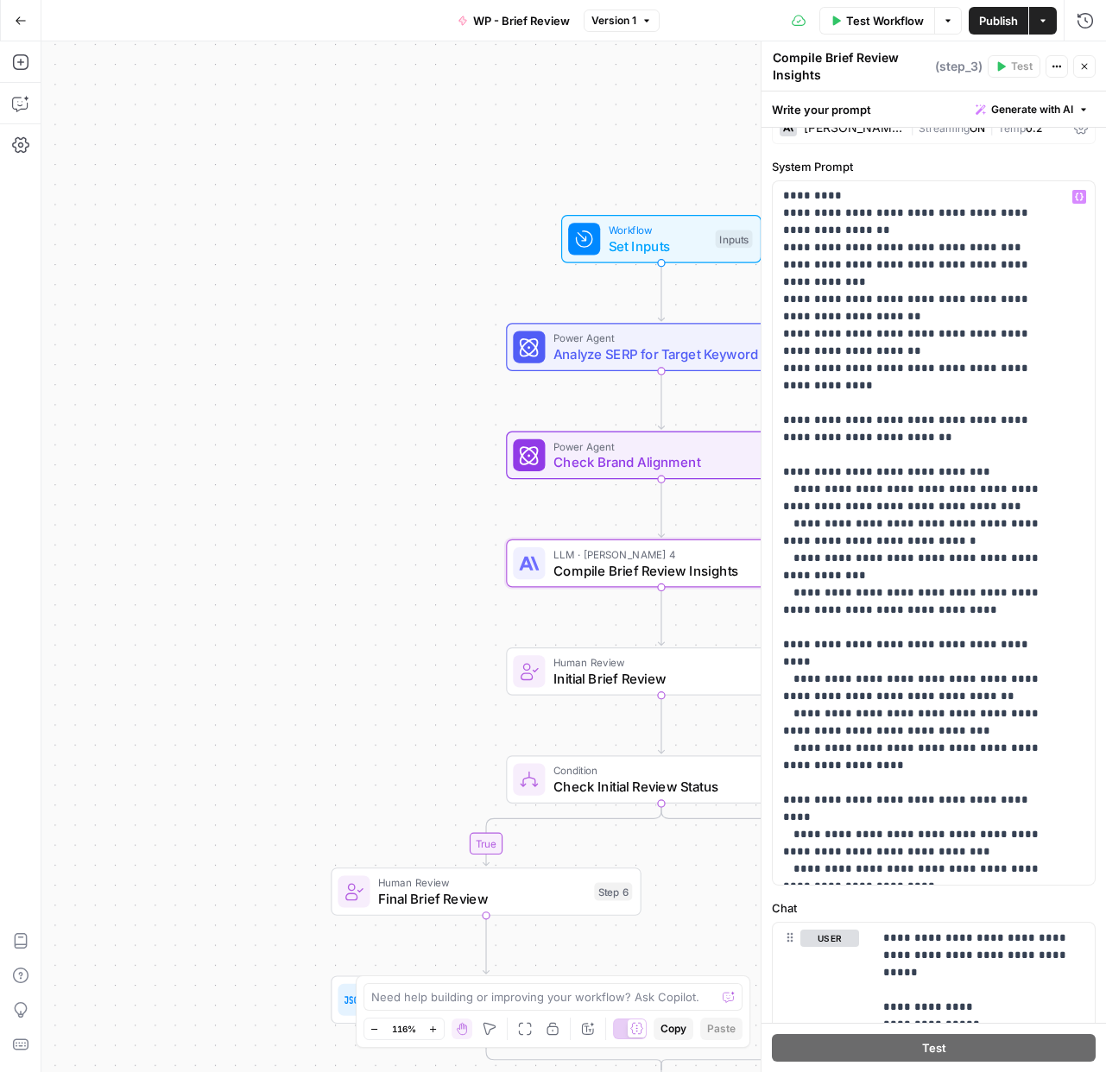
scroll to position [41, 0]
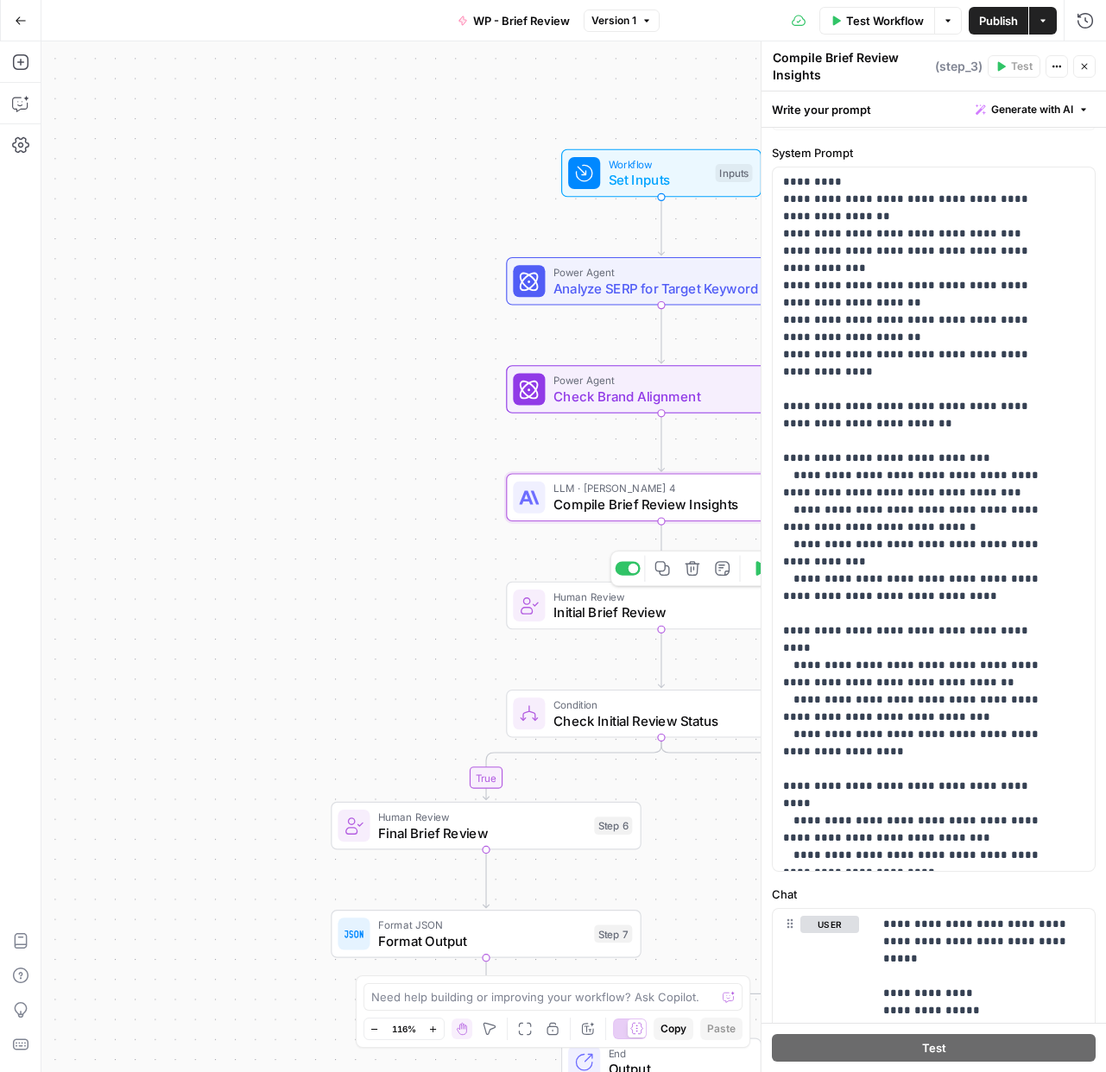
click at [588, 616] on span "Initial Brief Review" at bounding box center [656, 613] width 207 height 20
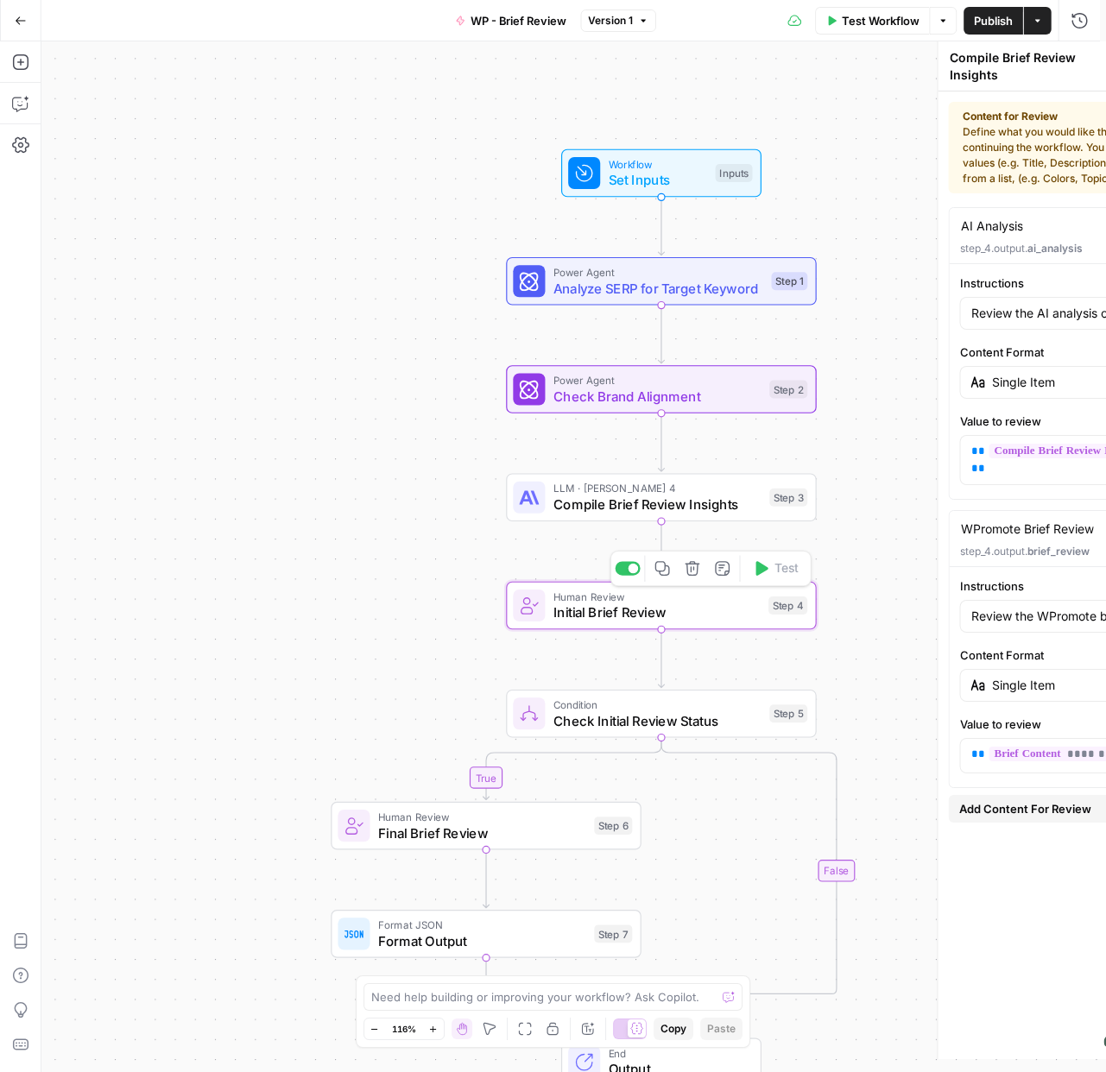
type textarea "Initial Brief Review"
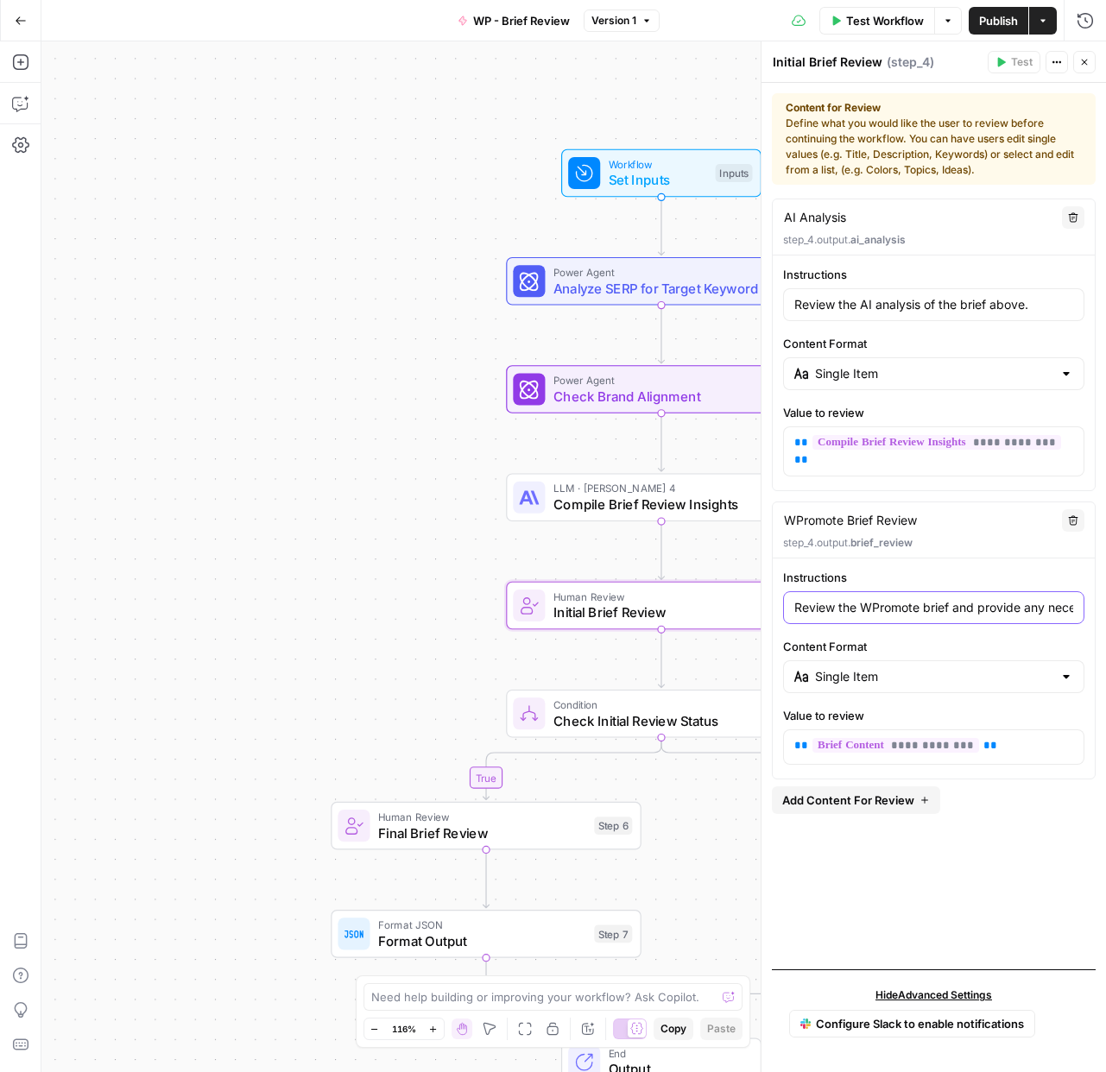
click at [906, 609] on input "Review the WPromote brief and provide any necessary edits or feedback based on …" at bounding box center [933, 607] width 279 height 17
click at [1090, 66] on button "Close" at bounding box center [1084, 62] width 22 height 22
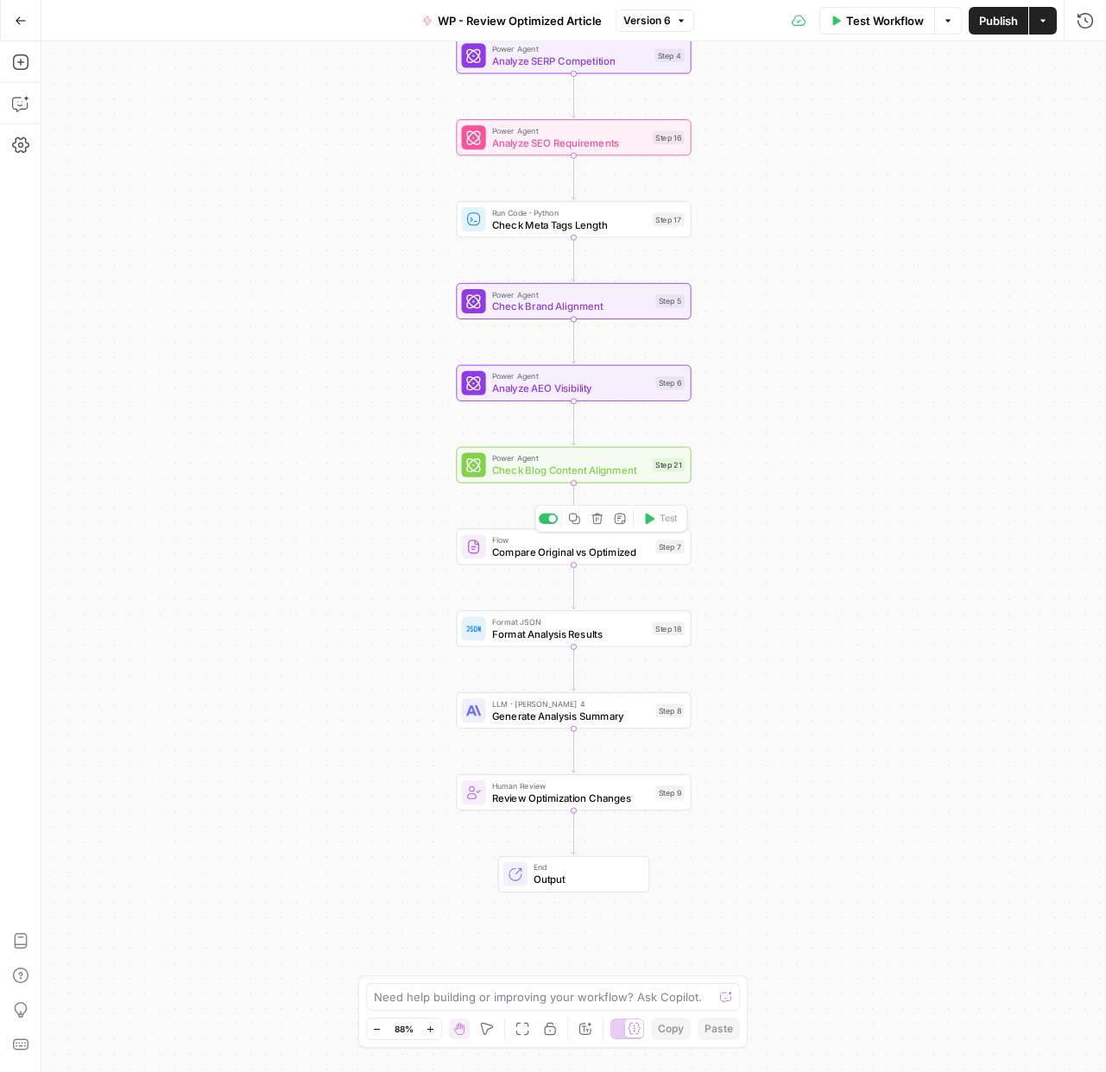
click at [557, 554] on span "Compare Original vs Optimized" at bounding box center [571, 553] width 158 height 16
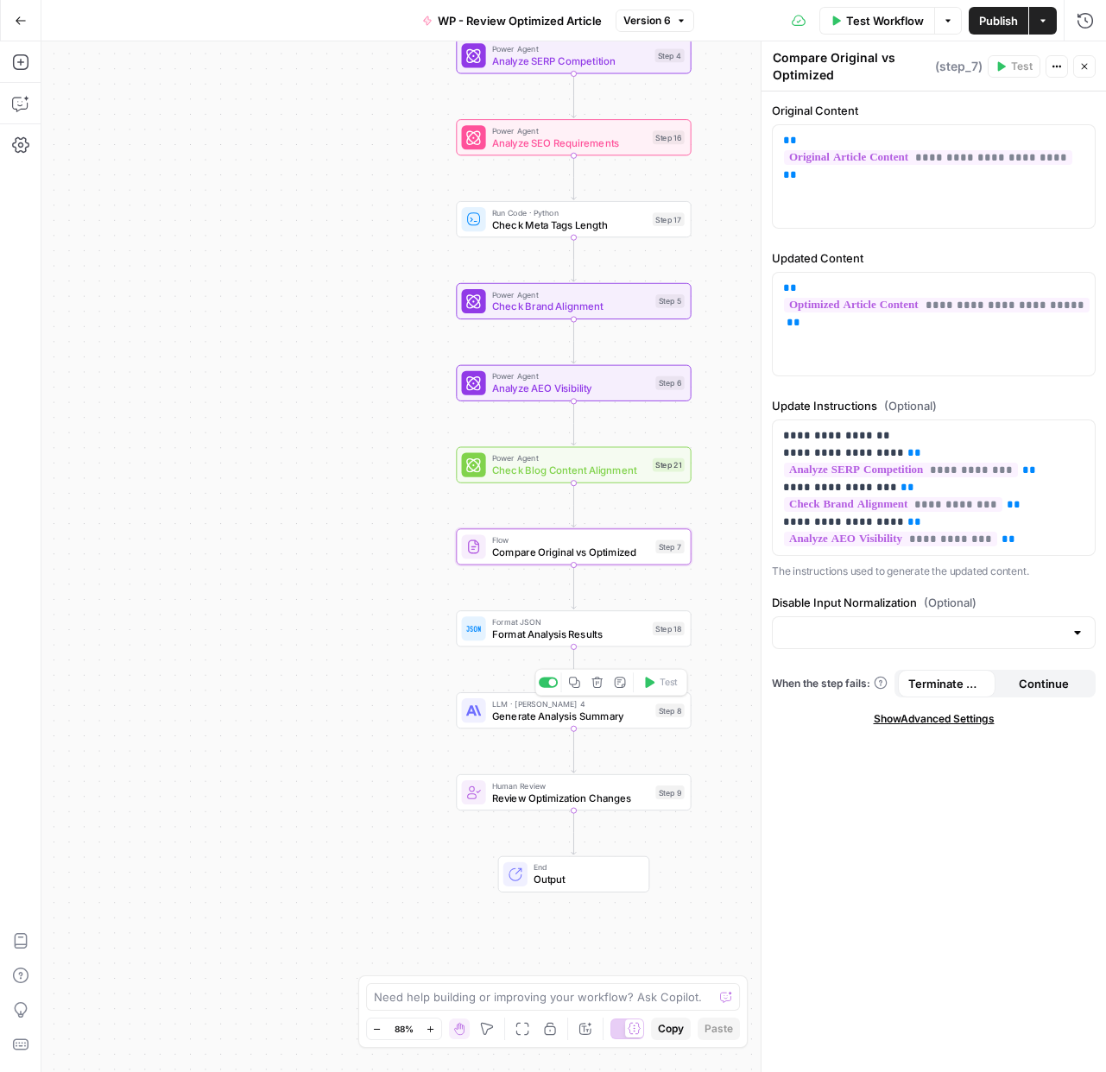
click at [606, 721] on span "Generate Analysis Summary" at bounding box center [571, 717] width 158 height 16
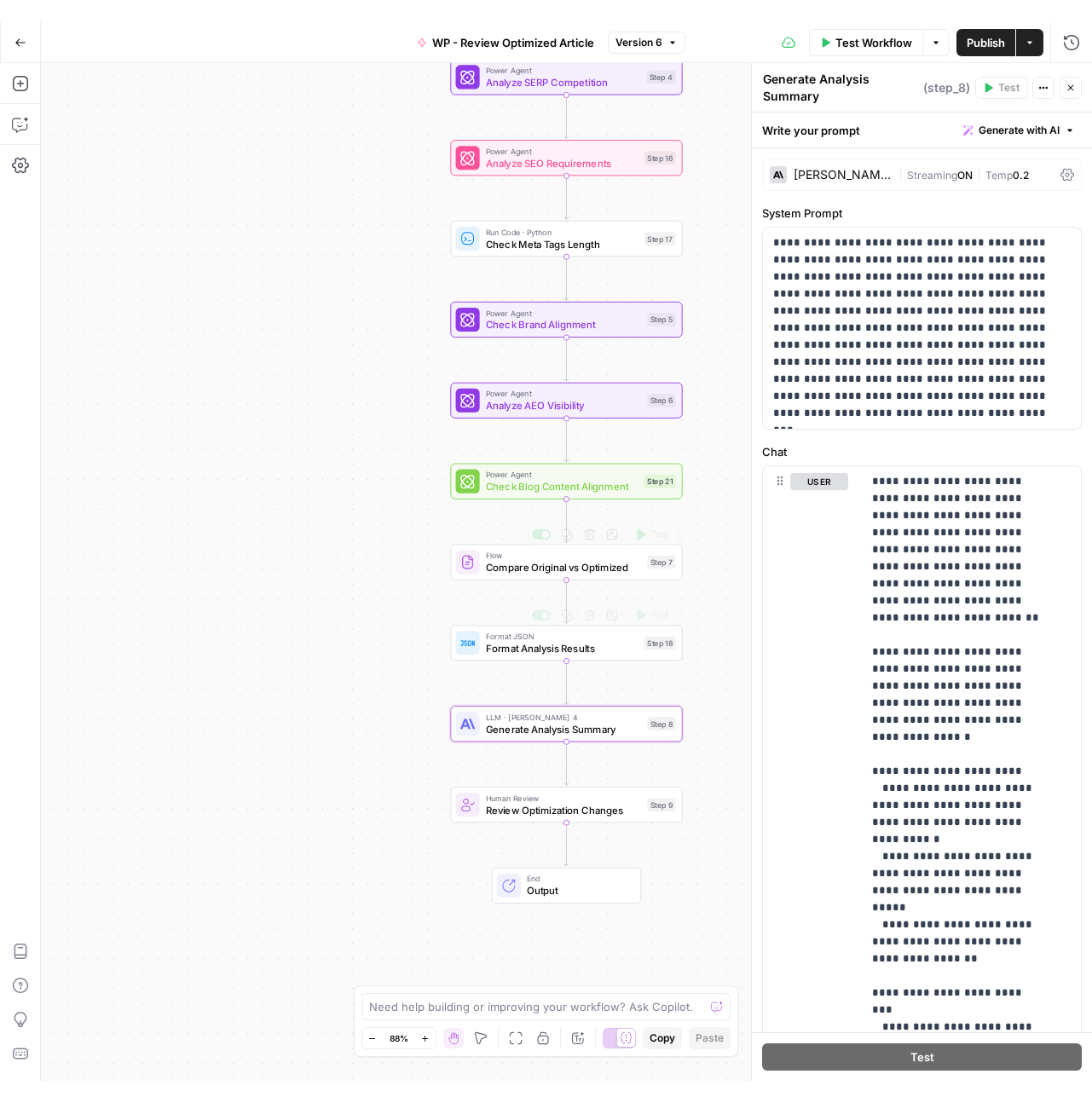
scroll to position [35, 0]
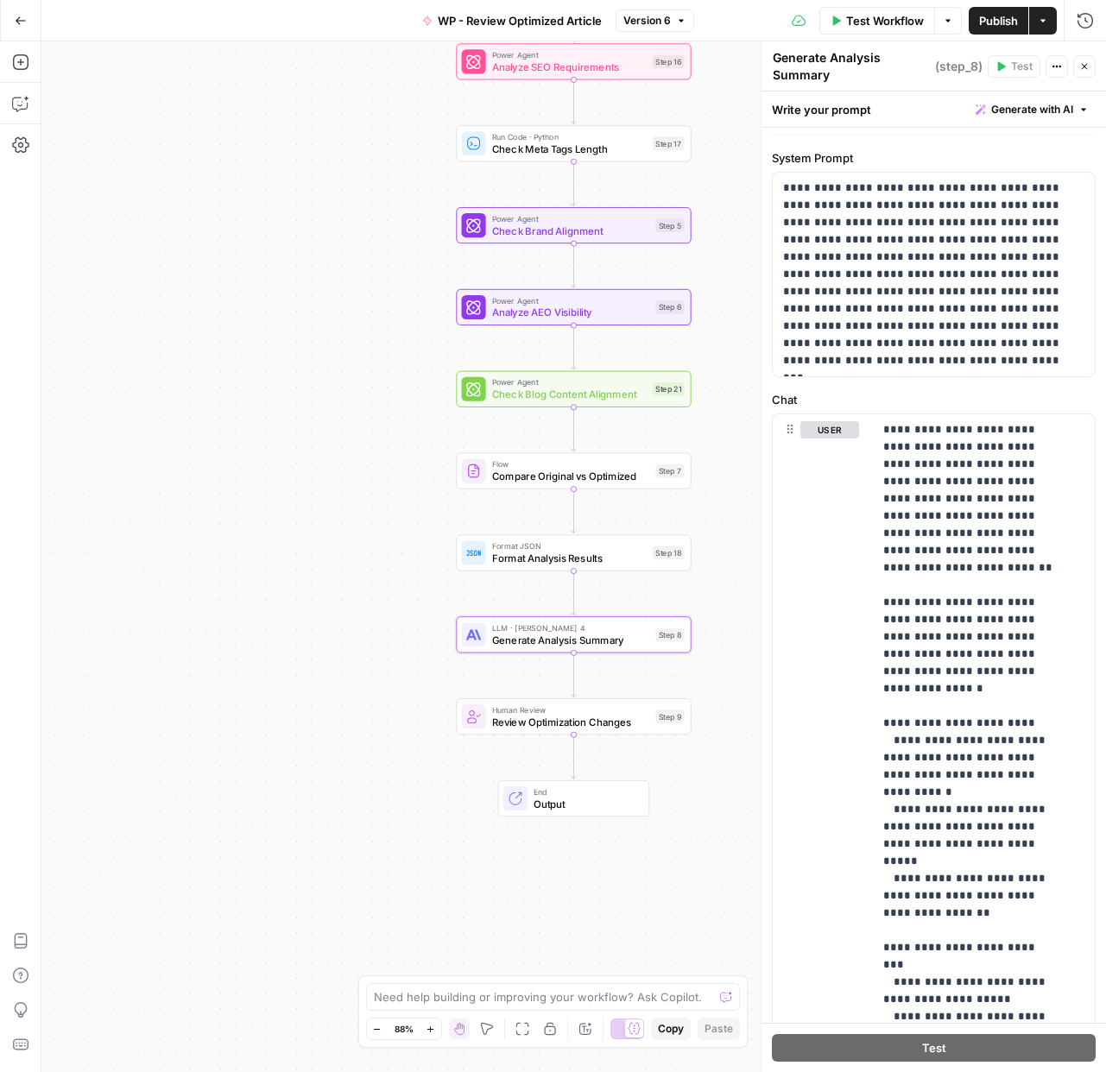
click at [616, 800] on span "Output" at bounding box center [585, 804] width 103 height 16
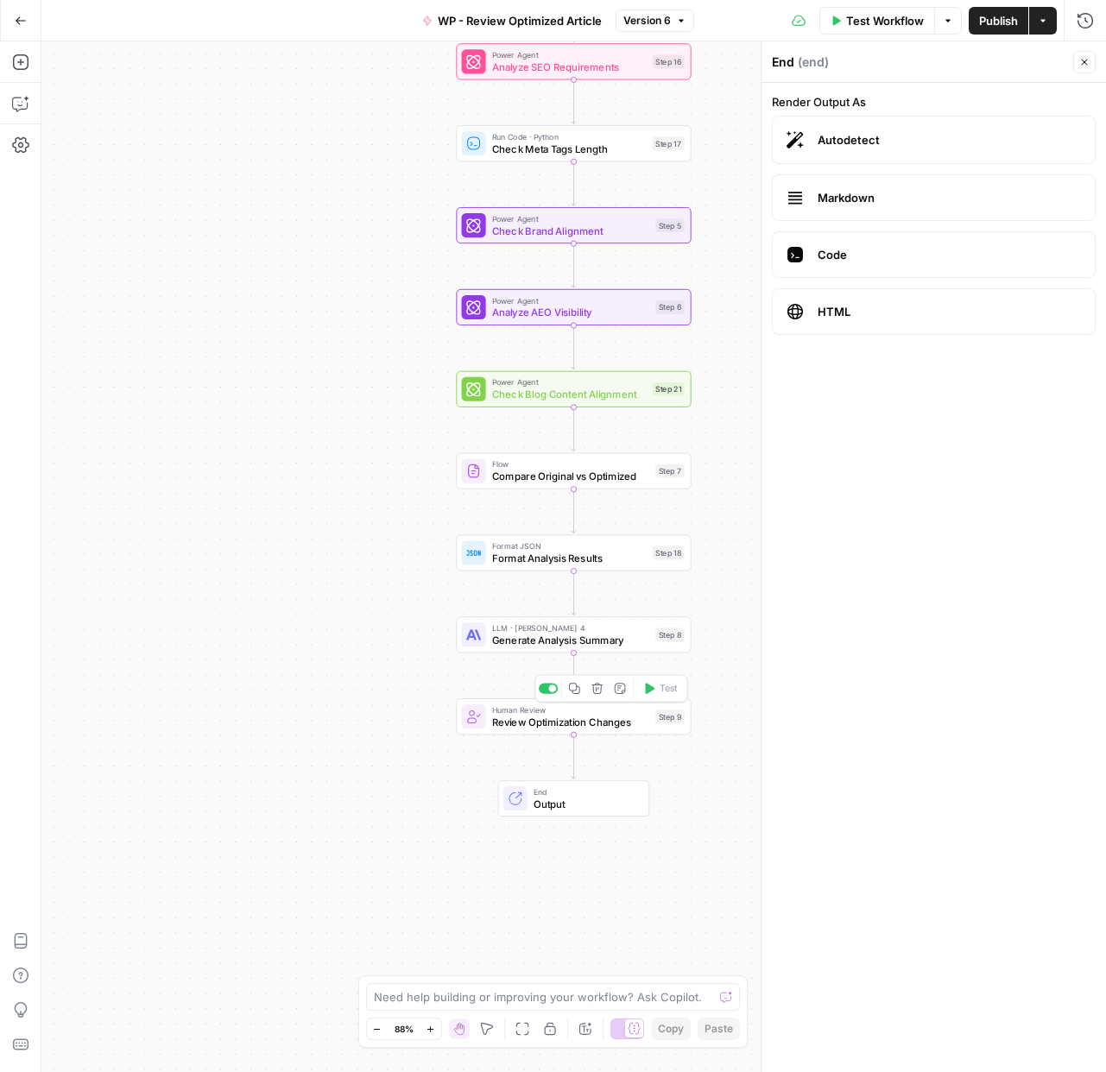
click at [534, 723] on span "Review Optimization Changes" at bounding box center [571, 723] width 158 height 16
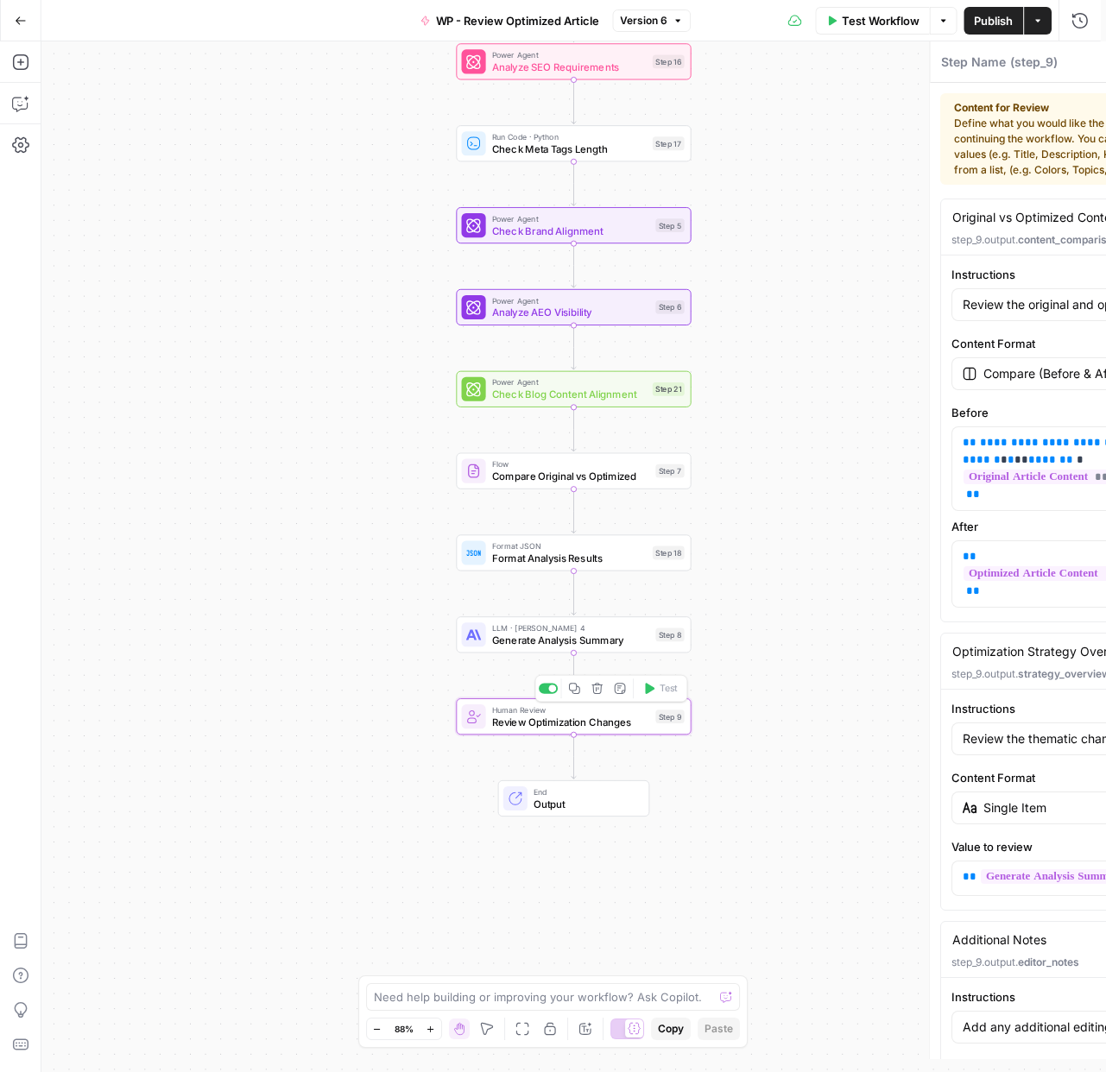
type textarea "Review Optimization Changes"
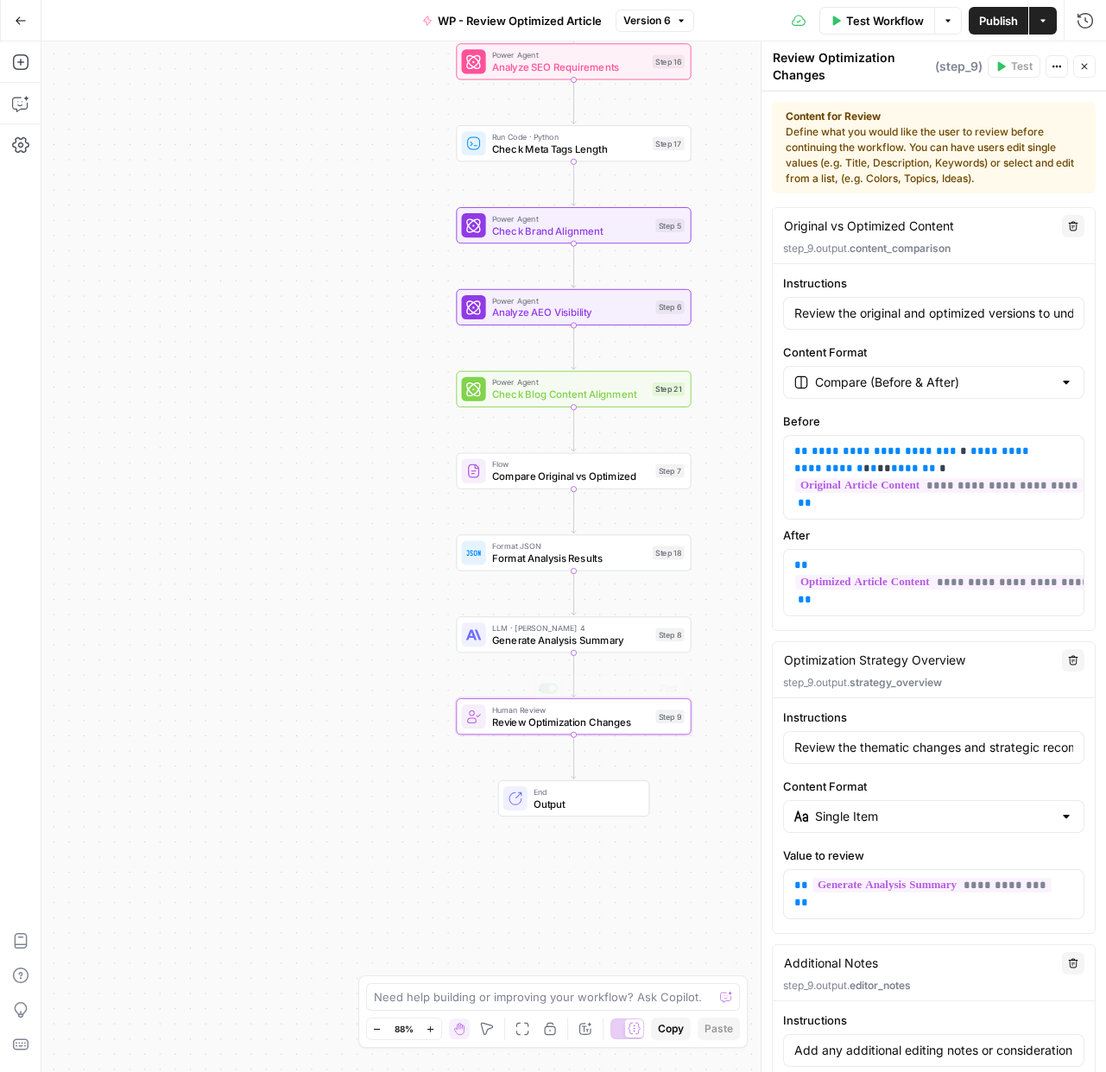
click at [599, 802] on span "Output" at bounding box center [585, 804] width 103 height 16
